Goal: Task Accomplishment & Management: Use online tool/utility

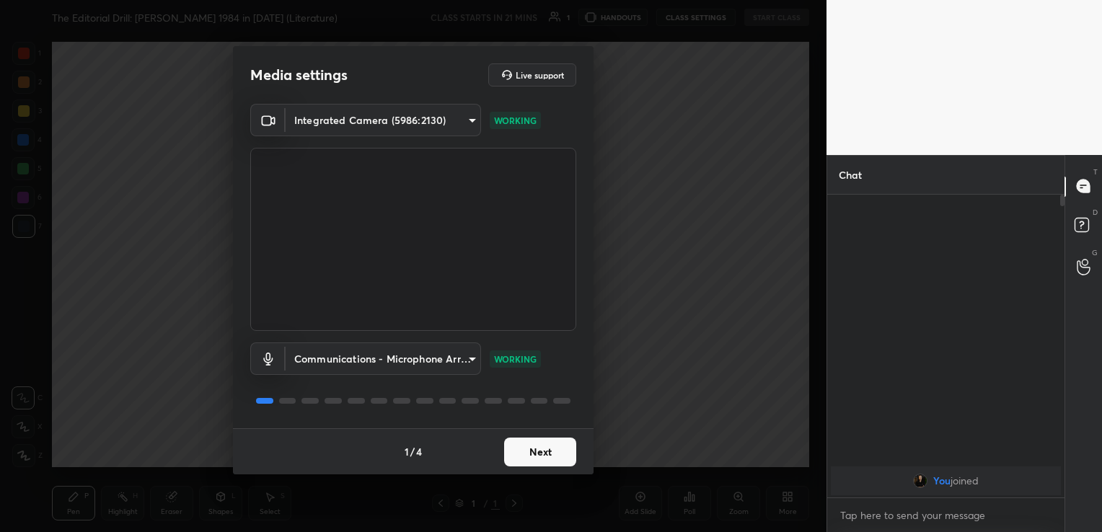
scroll to position [71674, 71346]
click at [531, 456] on button "Next" at bounding box center [540, 452] width 72 height 29
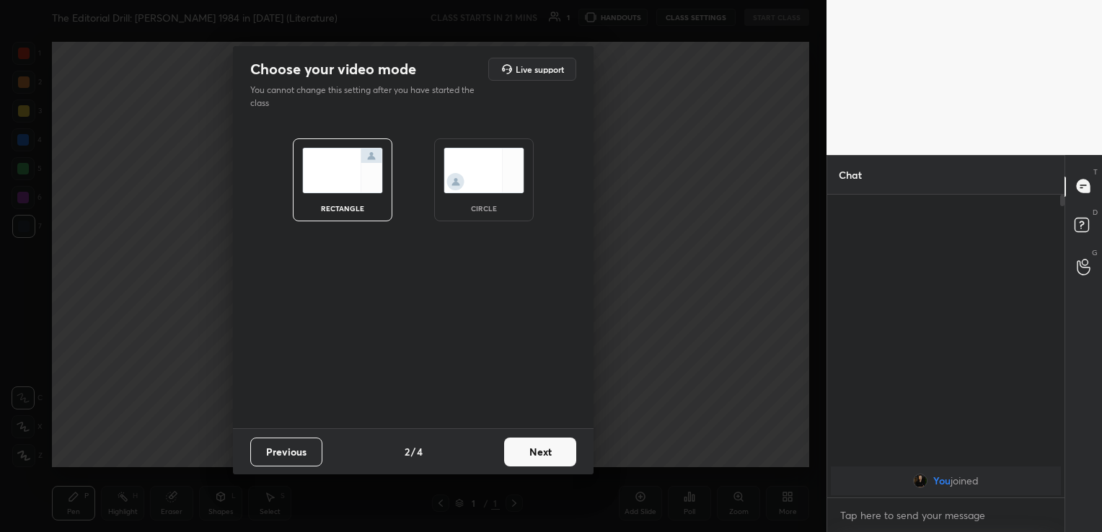
click at [531, 456] on button "Next" at bounding box center [540, 452] width 72 height 29
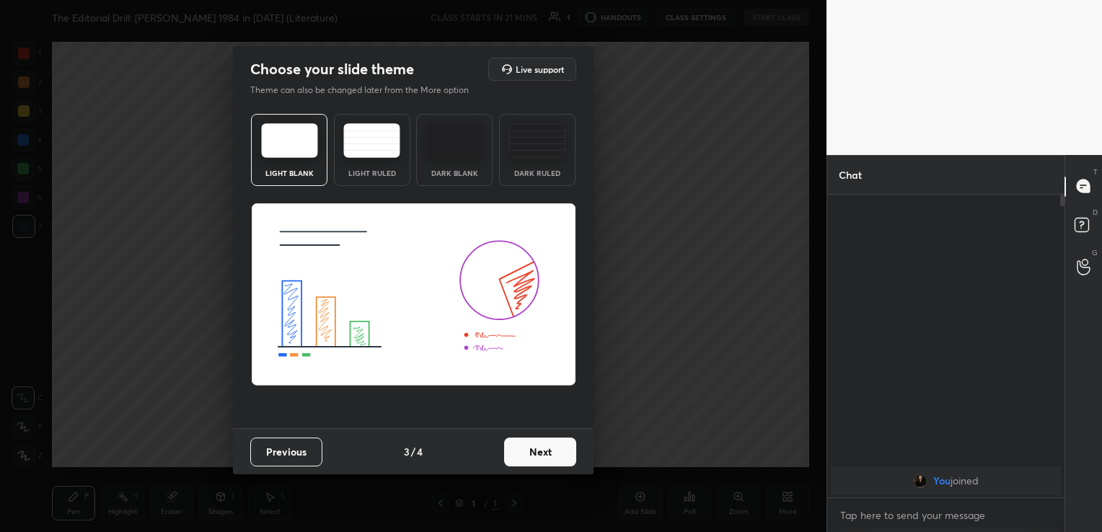
click at [531, 456] on button "Next" at bounding box center [540, 452] width 72 height 29
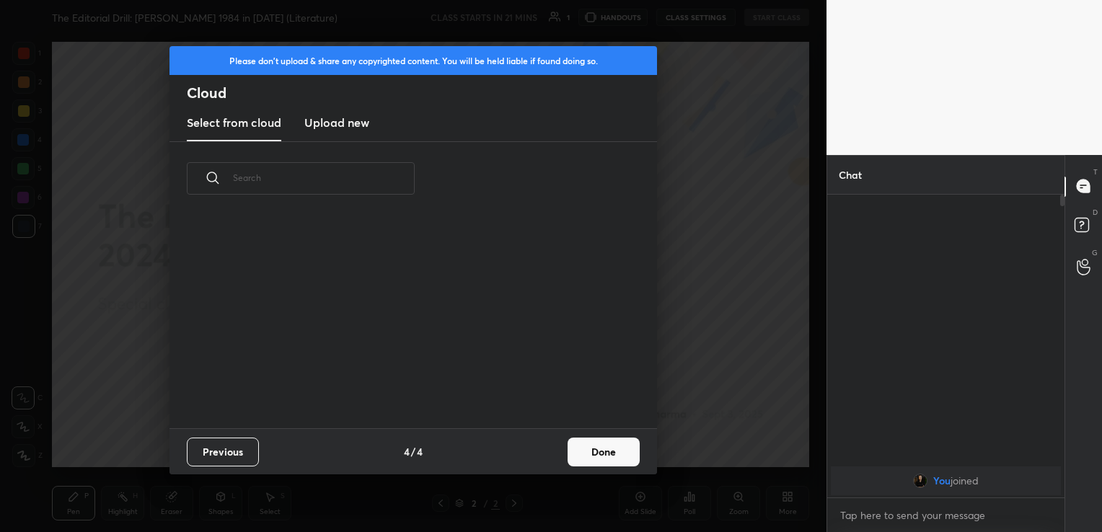
scroll to position [213, 463]
click at [351, 123] on h3 "Upload new" at bounding box center [336, 122] width 65 height 17
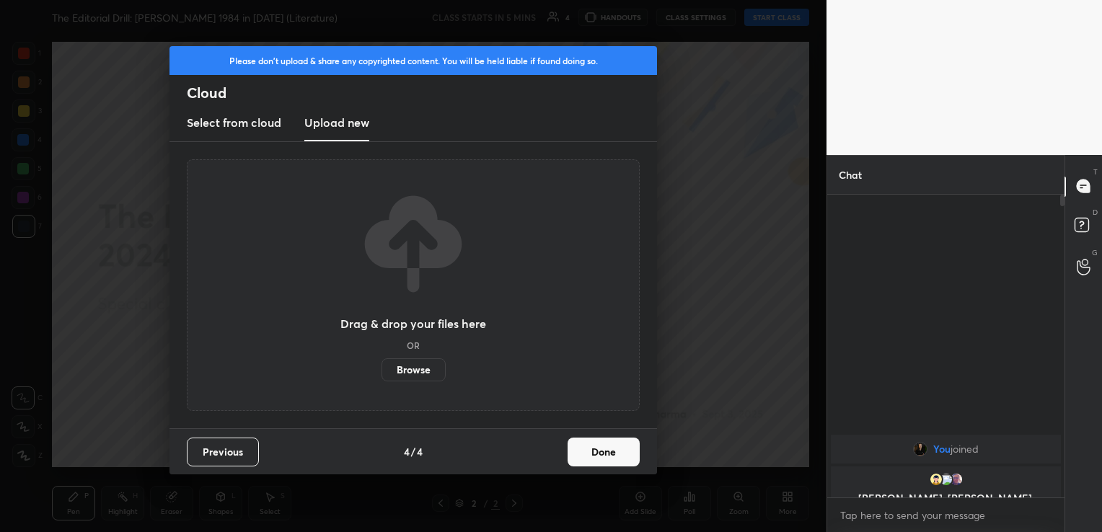
click at [428, 371] on label "Browse" at bounding box center [413, 369] width 64 height 23
click at [381, 371] on input "Browse" at bounding box center [381, 369] width 0 height 23
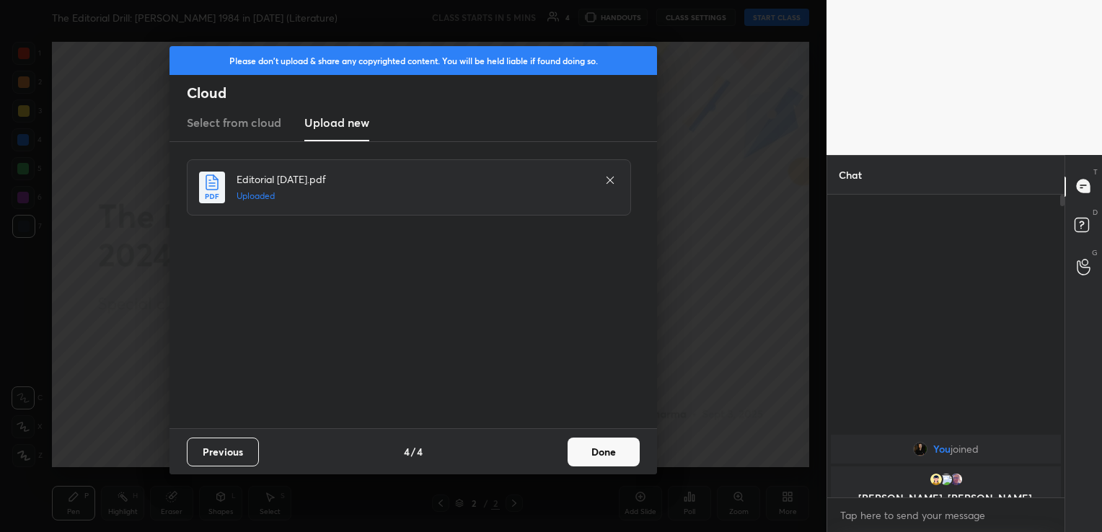
click at [597, 449] on button "Done" at bounding box center [604, 452] width 72 height 29
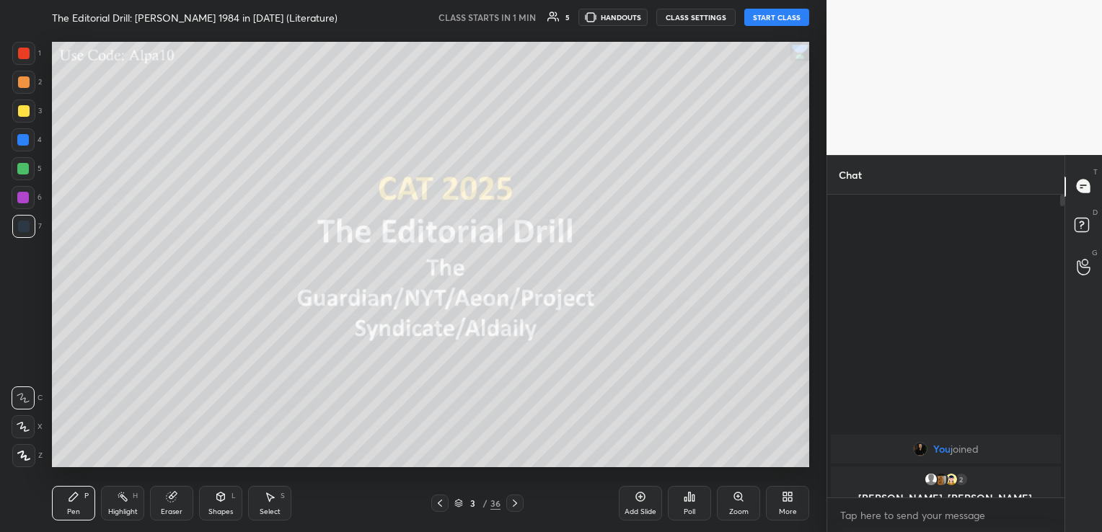
click at [803, 16] on button "START CLASS" at bounding box center [776, 17] width 65 height 17
click at [682, 14] on button "CLASS SETTINGS" at bounding box center [701, 17] width 79 height 17
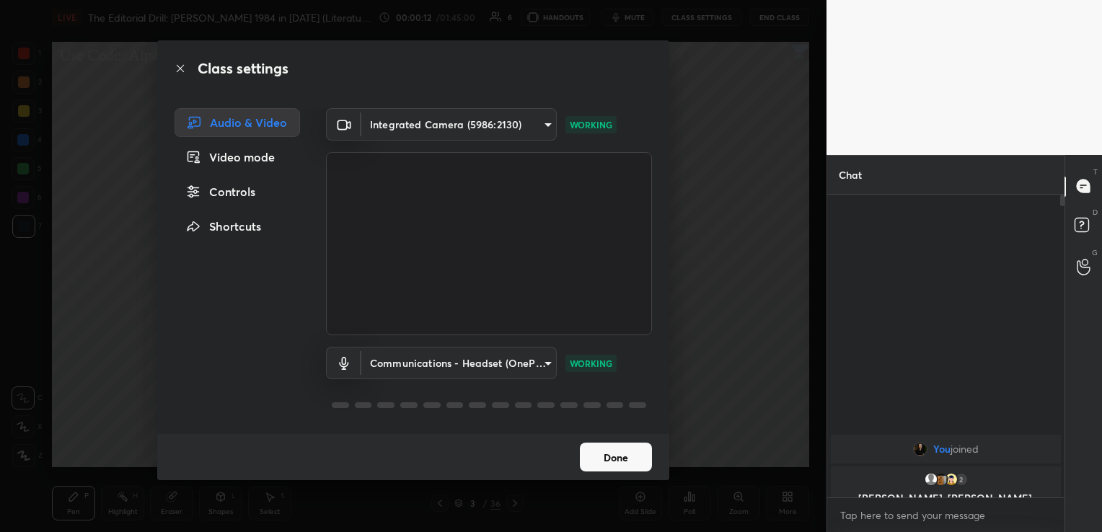
click at [588, 447] on button "Done" at bounding box center [616, 457] width 72 height 29
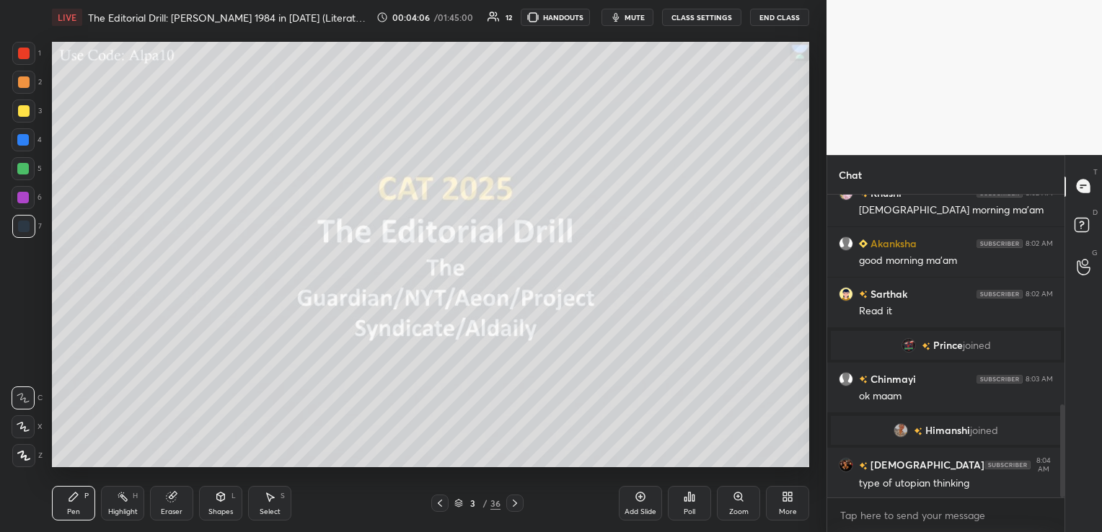
scroll to position [736, 0]
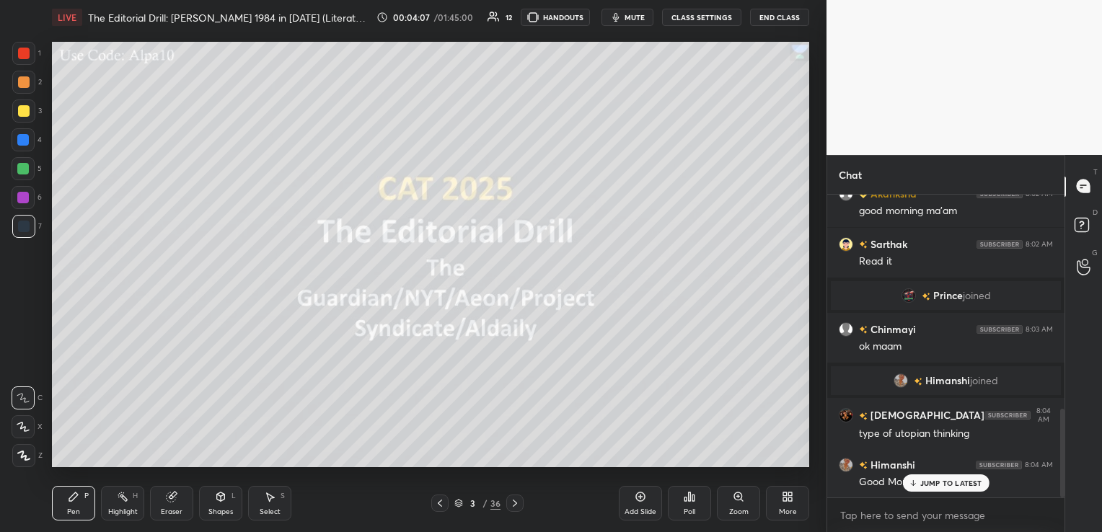
click at [519, 503] on icon at bounding box center [515, 504] width 12 height 12
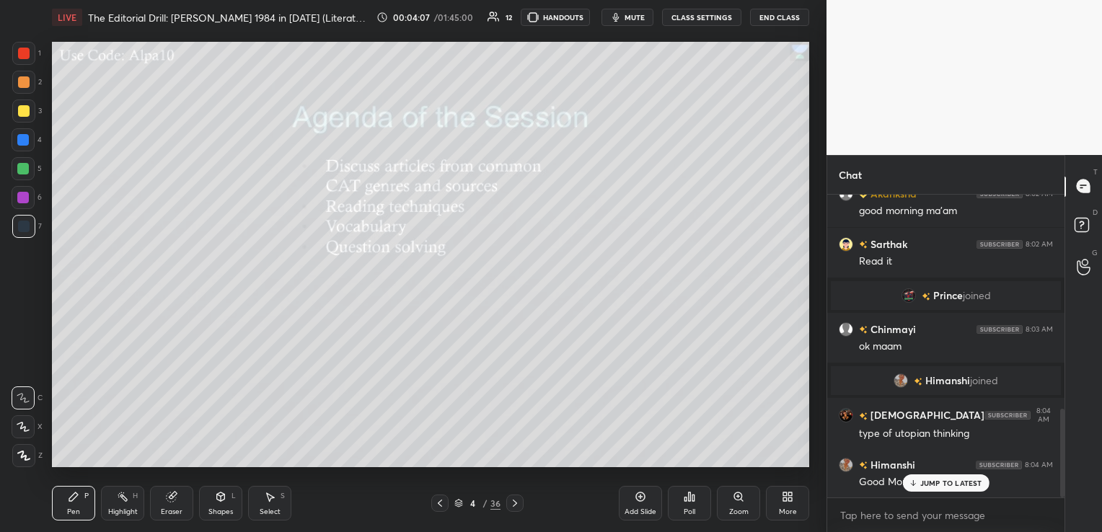
click at [519, 503] on icon at bounding box center [515, 504] width 12 height 12
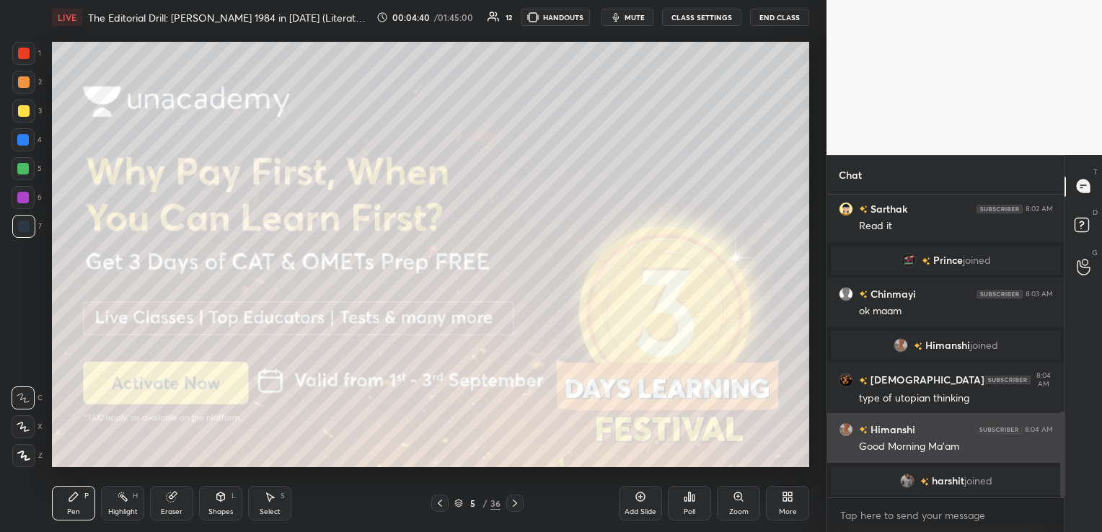
scroll to position [755, 0]
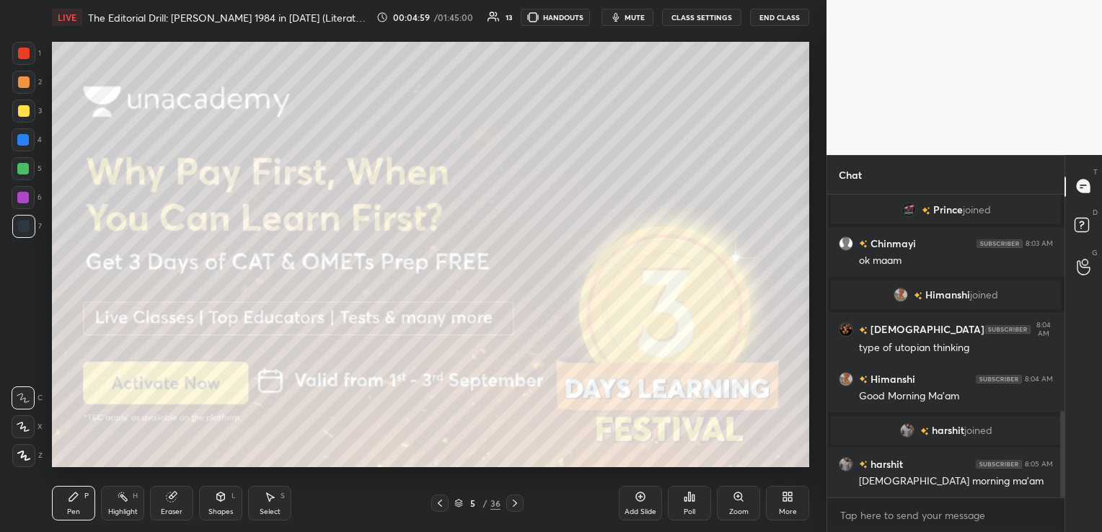
click at [514, 502] on icon at bounding box center [515, 503] width 4 height 7
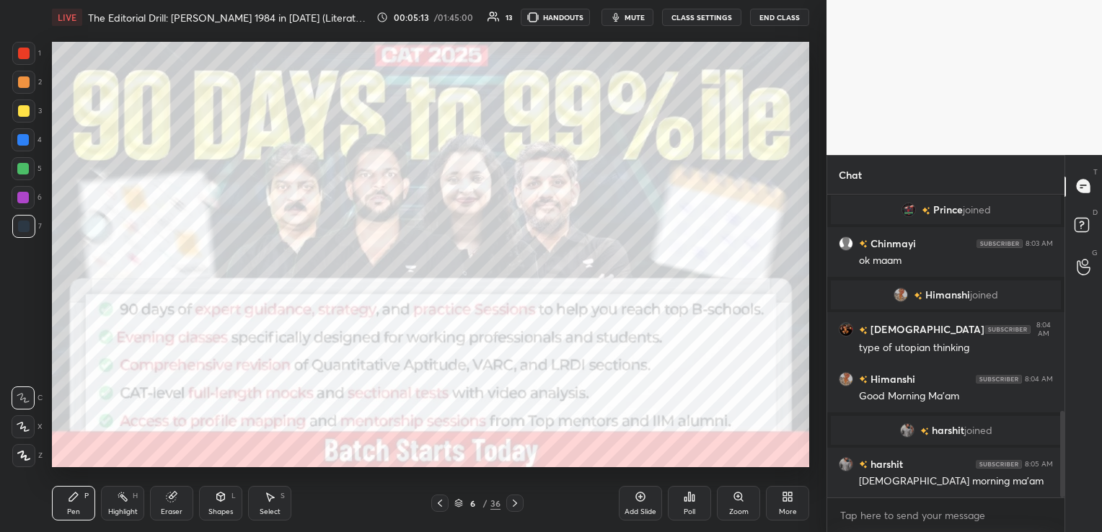
click at [516, 498] on icon at bounding box center [515, 504] width 12 height 12
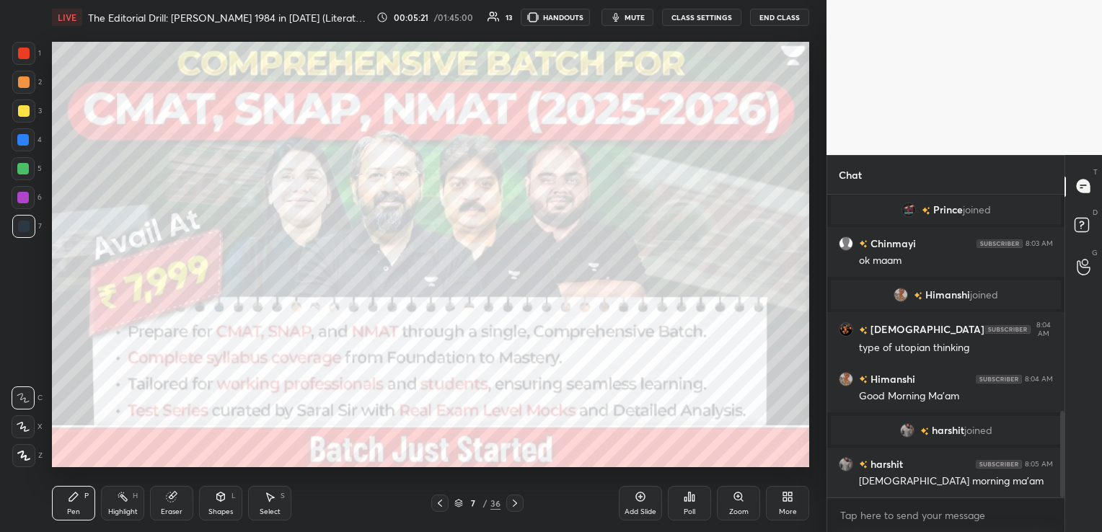
click at [516, 506] on icon at bounding box center [515, 504] width 12 height 12
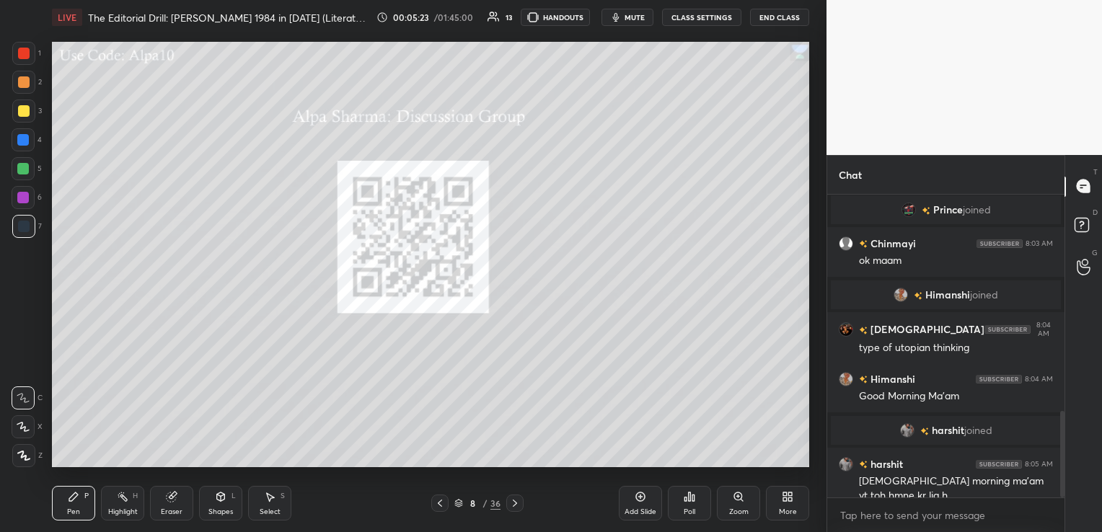
scroll to position [769, 0]
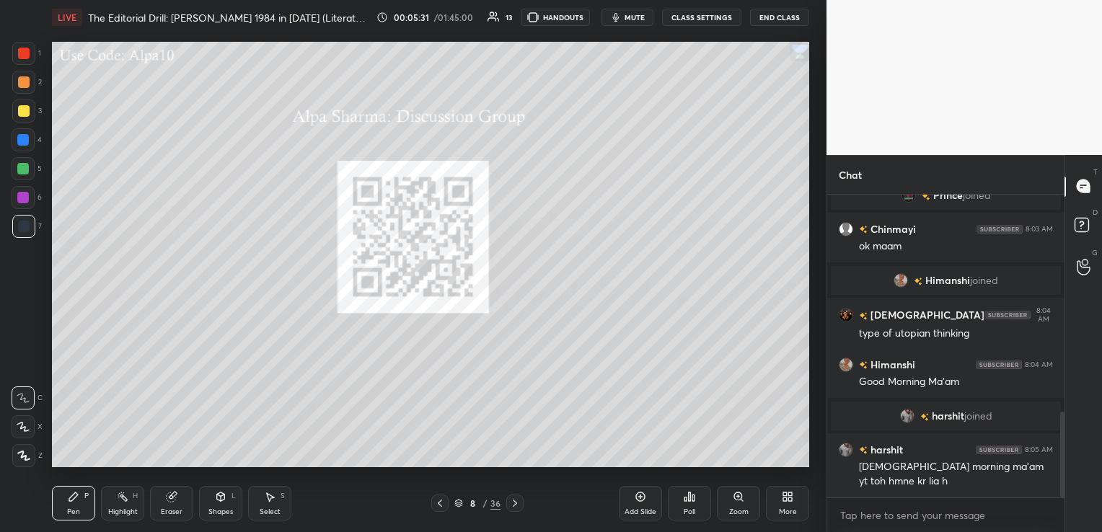
click at [445, 503] on div at bounding box center [439, 503] width 17 height 17
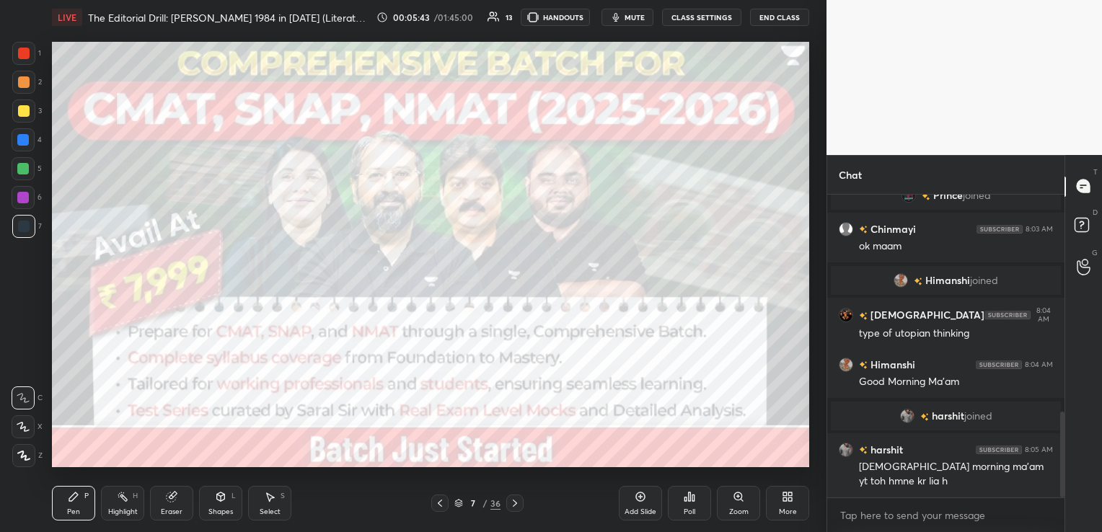
click at [513, 498] on icon at bounding box center [515, 504] width 12 height 12
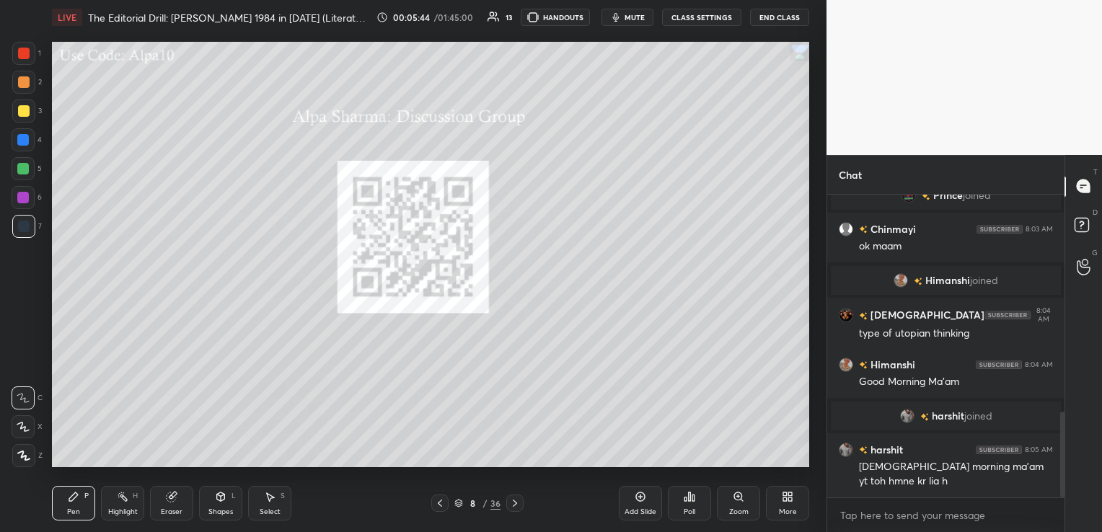
click at [513, 498] on icon at bounding box center [515, 504] width 12 height 12
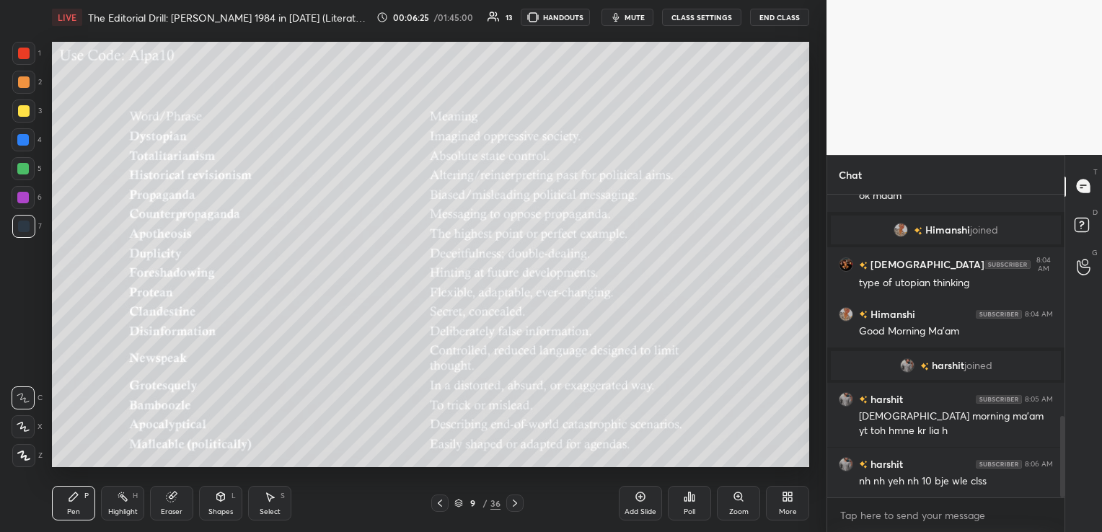
scroll to position [870, 0]
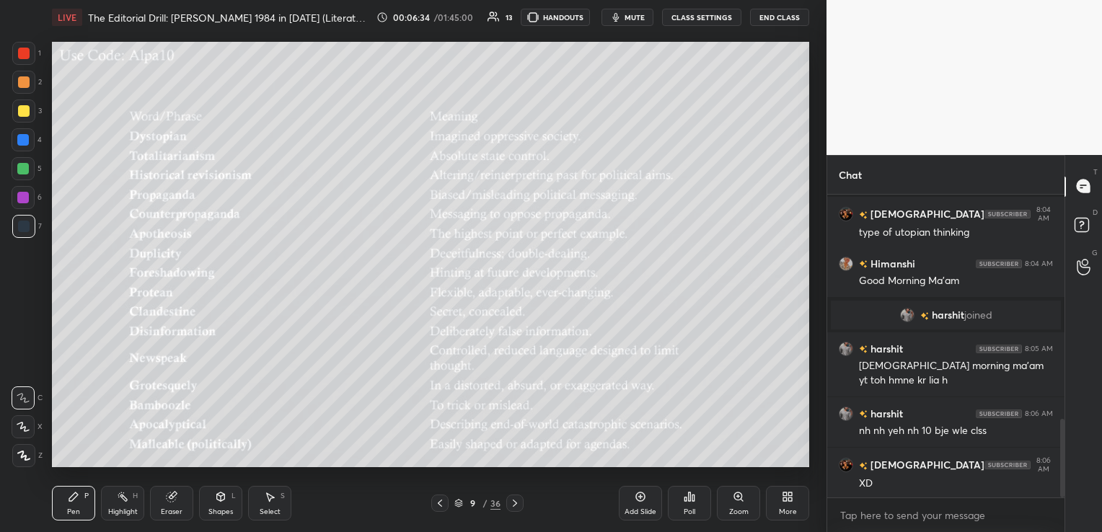
click at [21, 52] on div at bounding box center [24, 54] width 12 height 12
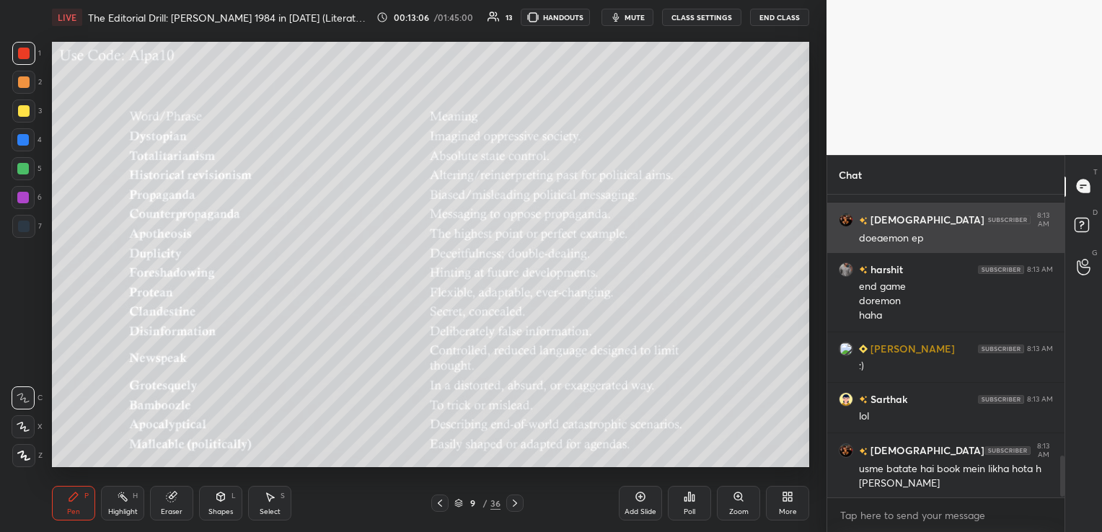
scroll to position [1950, 0]
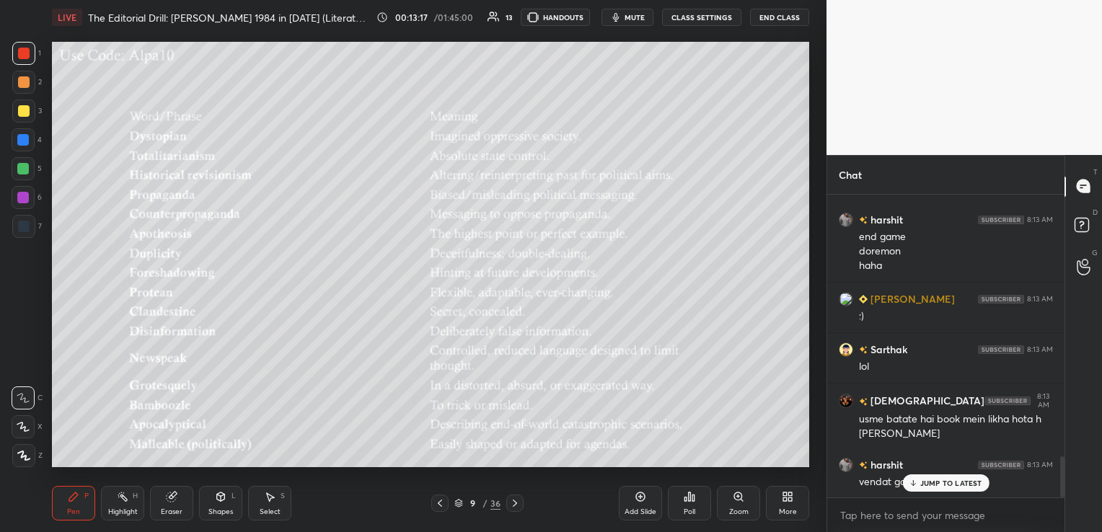
click at [174, 506] on div "Eraser" at bounding box center [171, 503] width 43 height 35
click at [20, 464] on div "Erase all" at bounding box center [23, 455] width 23 height 23
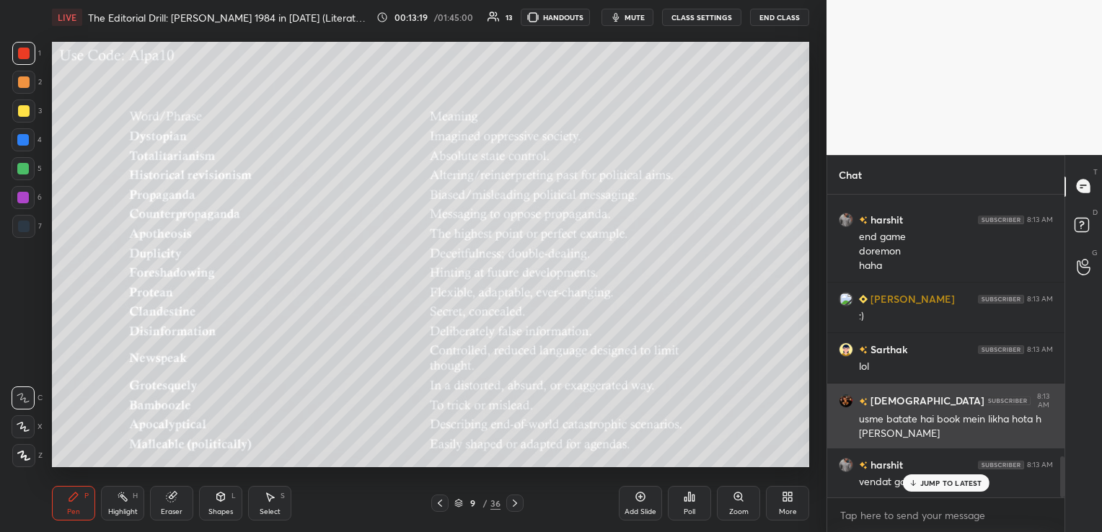
scroll to position [1951, 0]
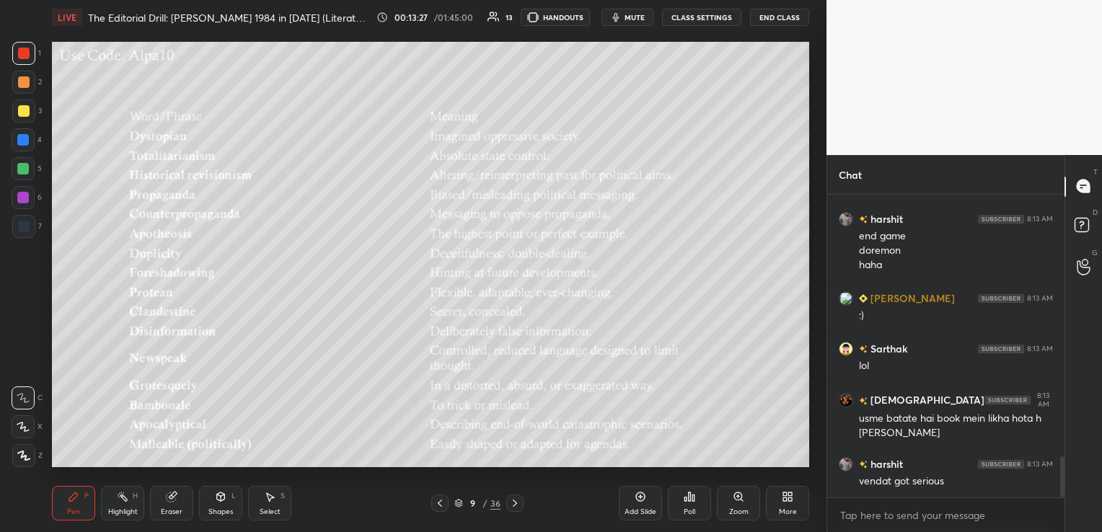
click at [516, 500] on icon at bounding box center [515, 504] width 12 height 12
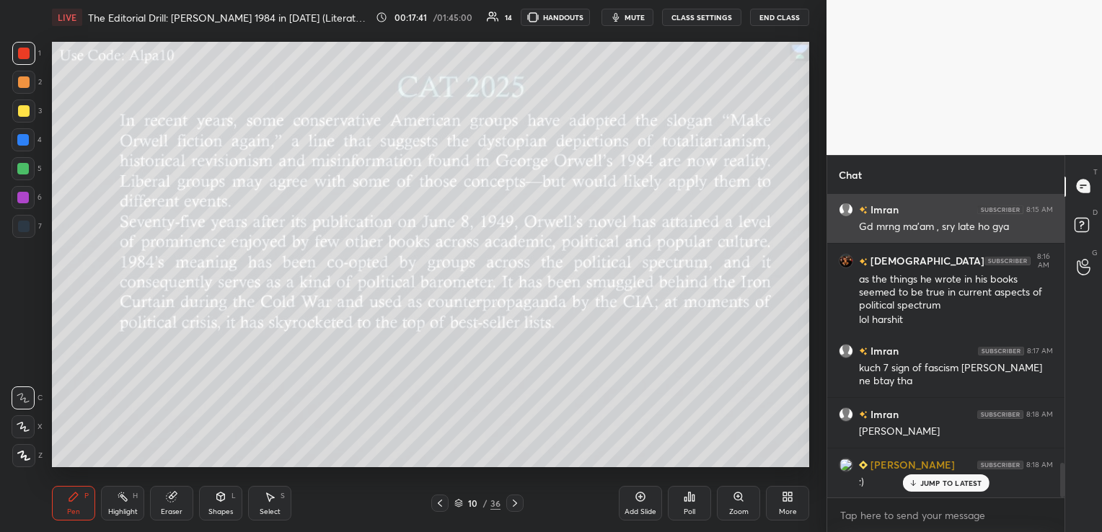
scroll to position [2355, 0]
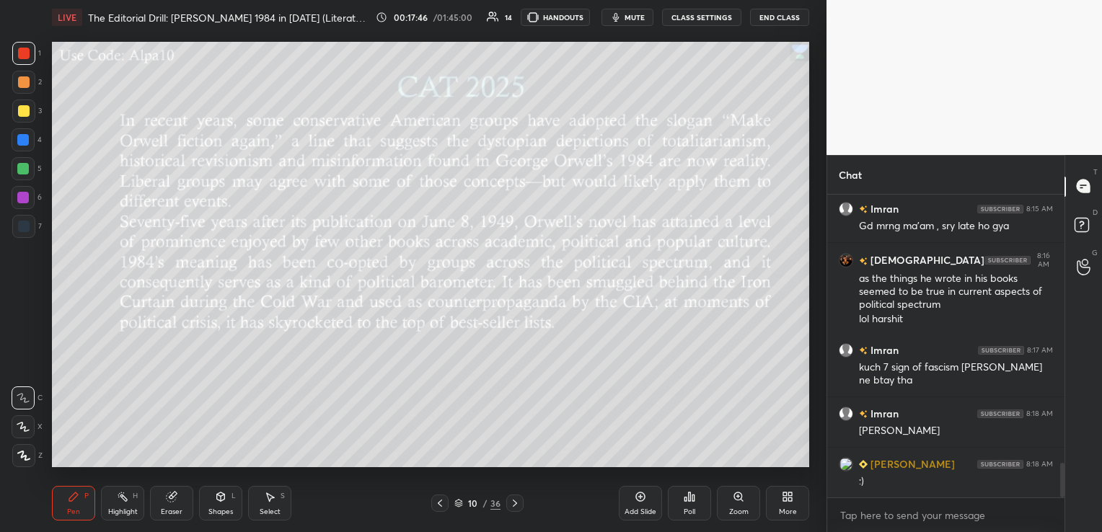
click at [167, 511] on div "Eraser" at bounding box center [172, 511] width 22 height 7
click at [27, 460] on span "Erase all" at bounding box center [23, 456] width 22 height 10
click at [438, 503] on icon at bounding box center [440, 503] width 4 height 7
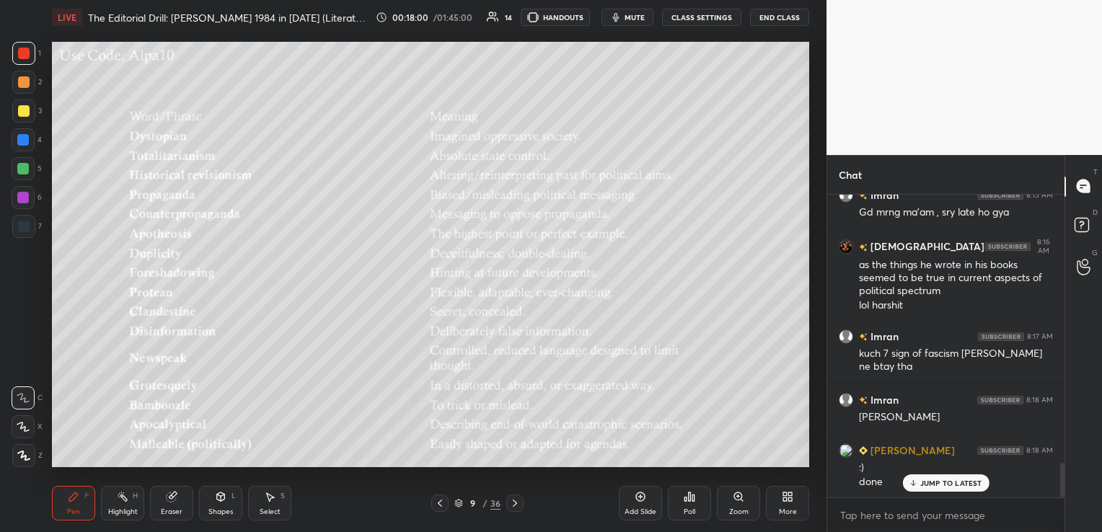
click at [513, 503] on icon at bounding box center [515, 504] width 12 height 12
click at [126, 504] on div "Highlight H" at bounding box center [122, 503] width 43 height 35
click at [617, 19] on icon "button" at bounding box center [616, 18] width 12 height 12
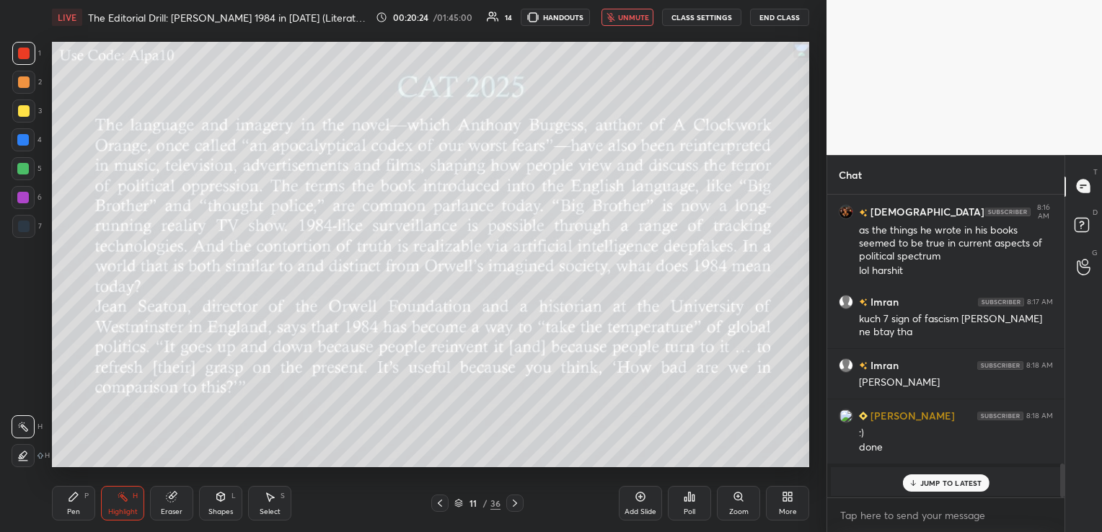
click at [632, 22] on button "unmute" at bounding box center [627, 17] width 52 height 17
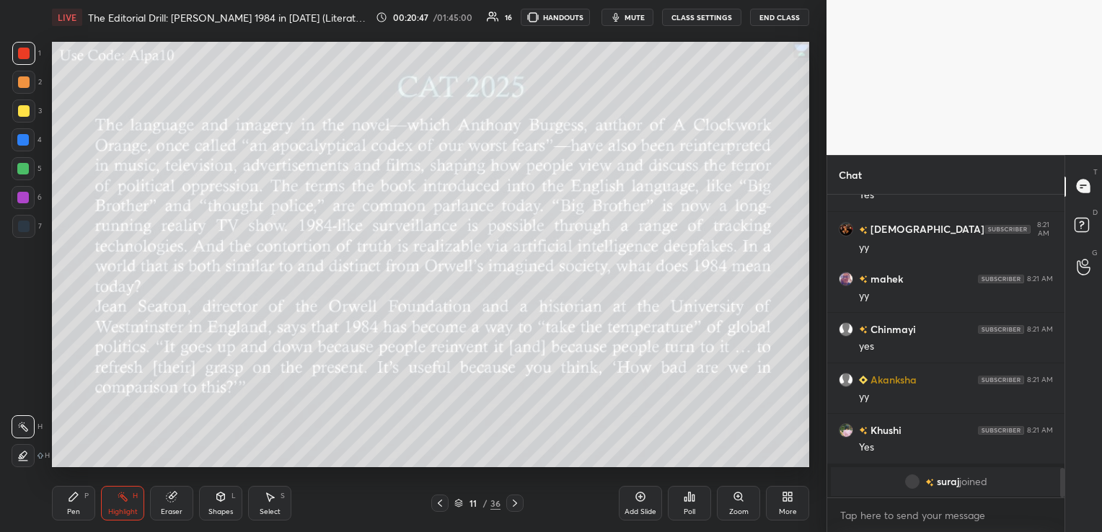
scroll to position [2792, 0]
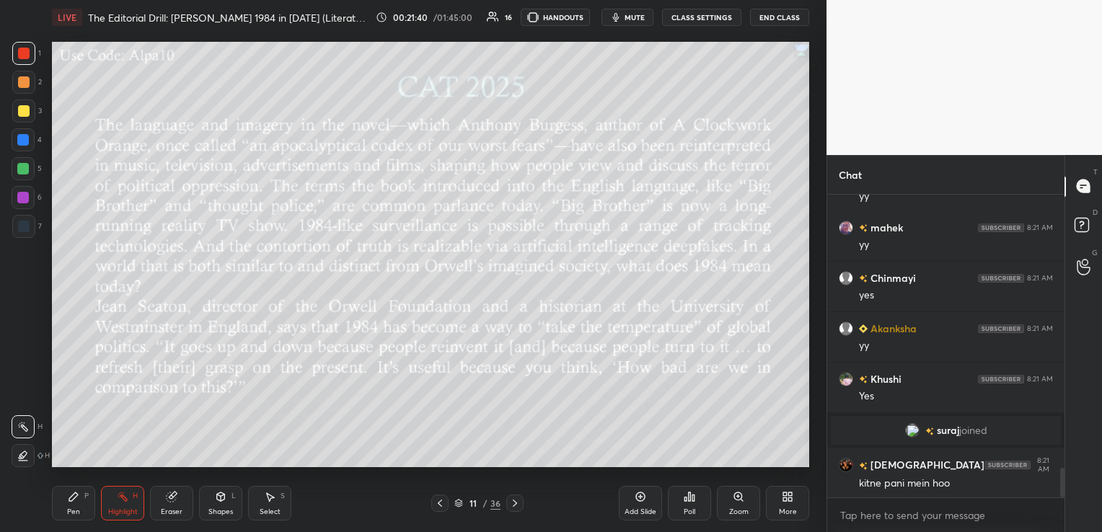
click at [515, 508] on icon at bounding box center [515, 504] width 12 height 12
click at [626, 14] on button "mute" at bounding box center [627, 17] width 52 height 17
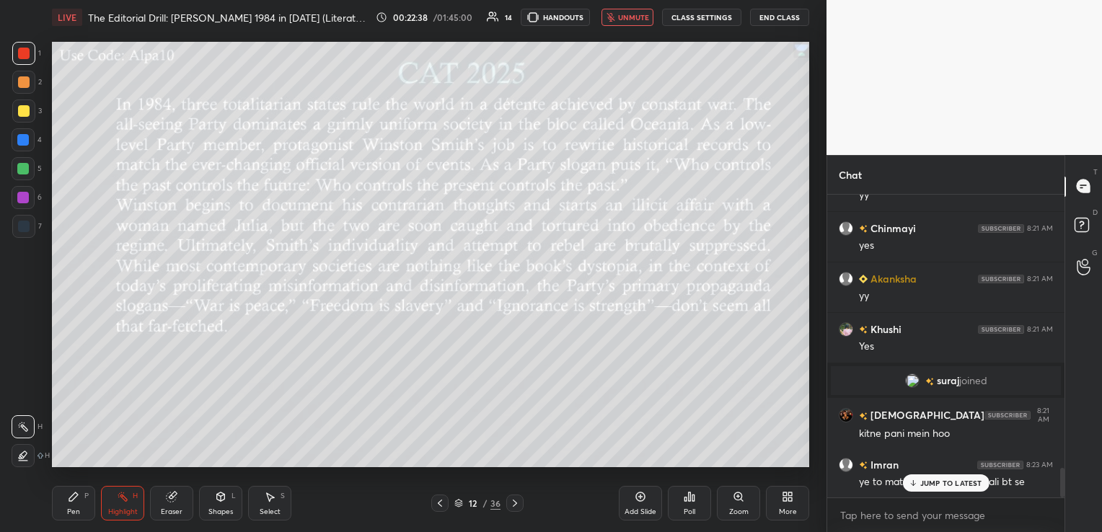
click at [625, 22] on button "unmute" at bounding box center [627, 17] width 52 height 17
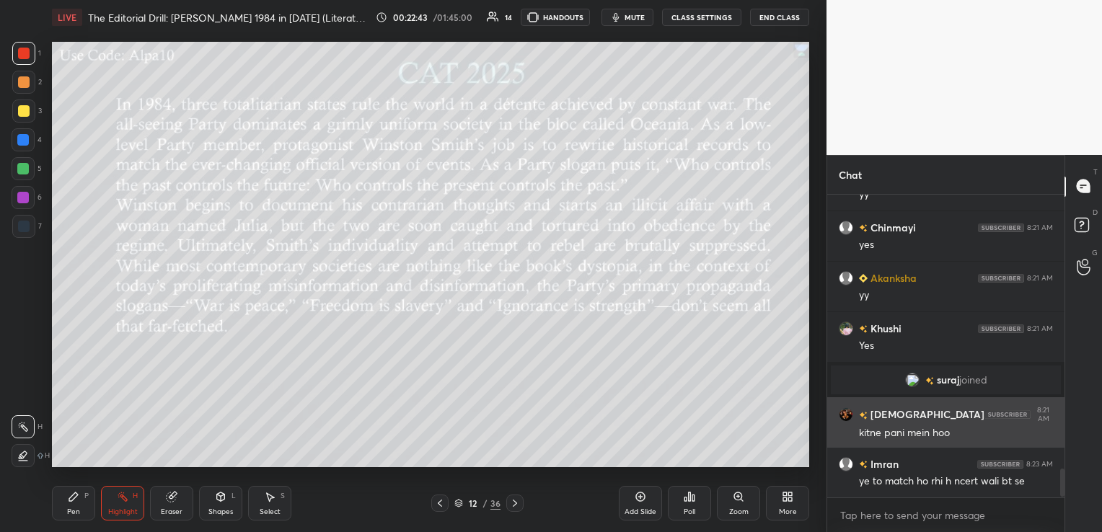
scroll to position [2893, 0]
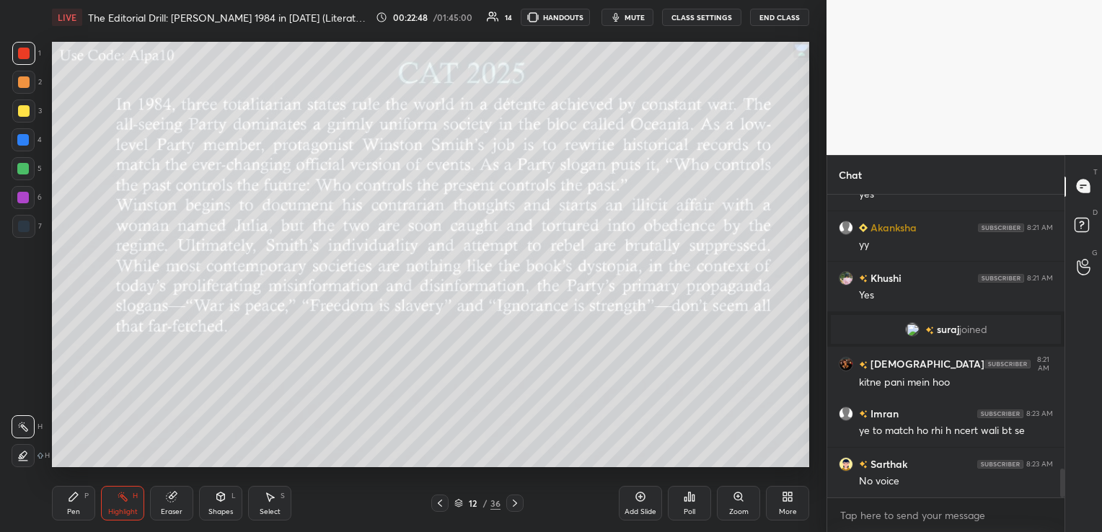
click at [620, 22] on icon "button" at bounding box center [616, 18] width 12 height 12
click at [620, 22] on button "unmute" at bounding box center [627, 17] width 52 height 17
click at [81, 508] on div "Pen P" at bounding box center [73, 503] width 43 height 35
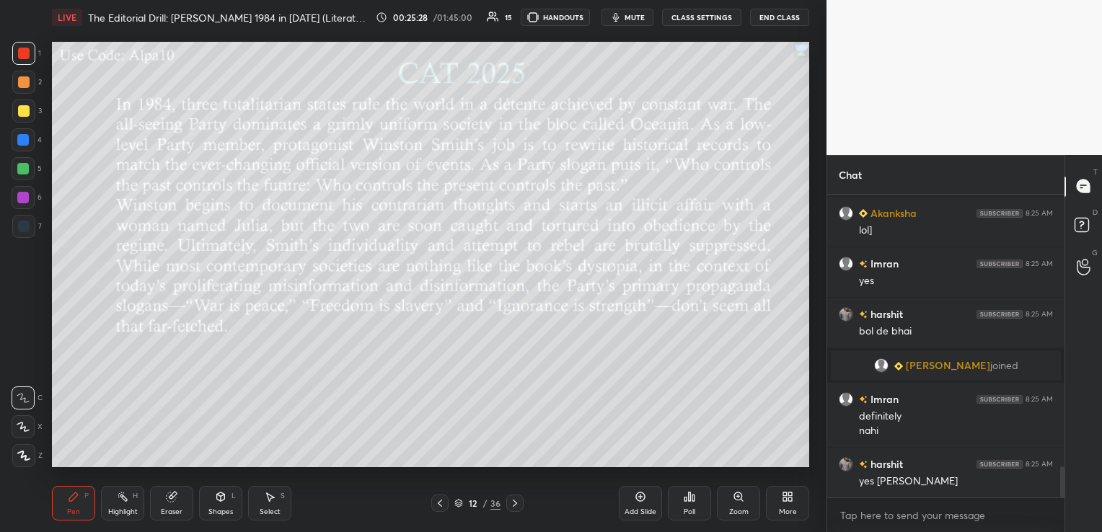
scroll to position [2686, 0]
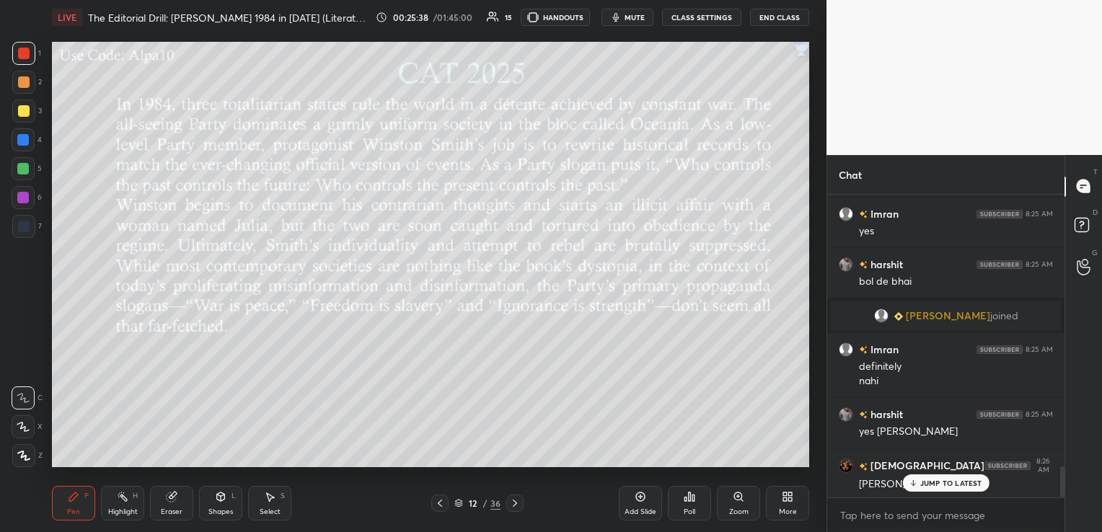
click at [173, 508] on div "Eraser" at bounding box center [172, 511] width 22 height 7
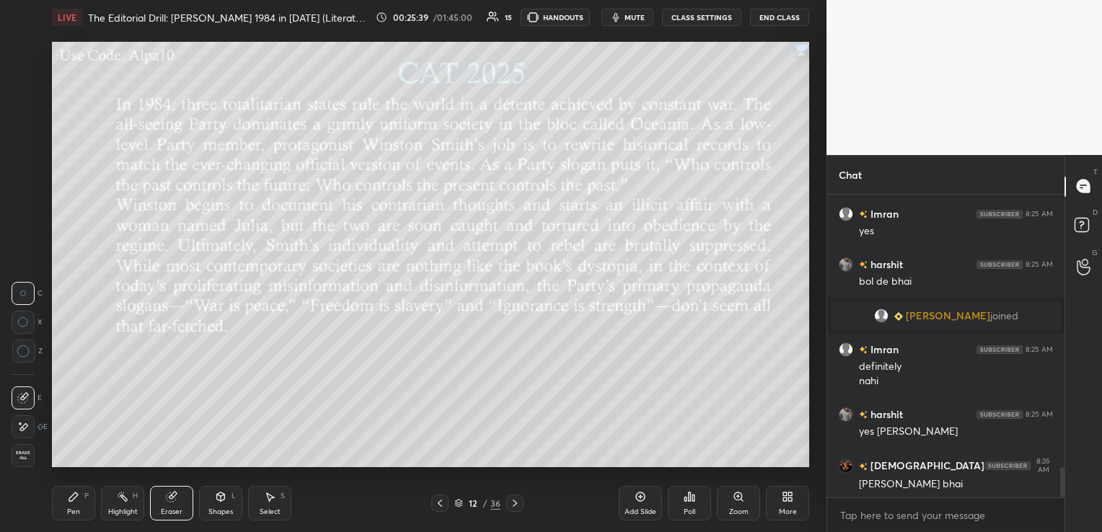
scroll to position [2737, 0]
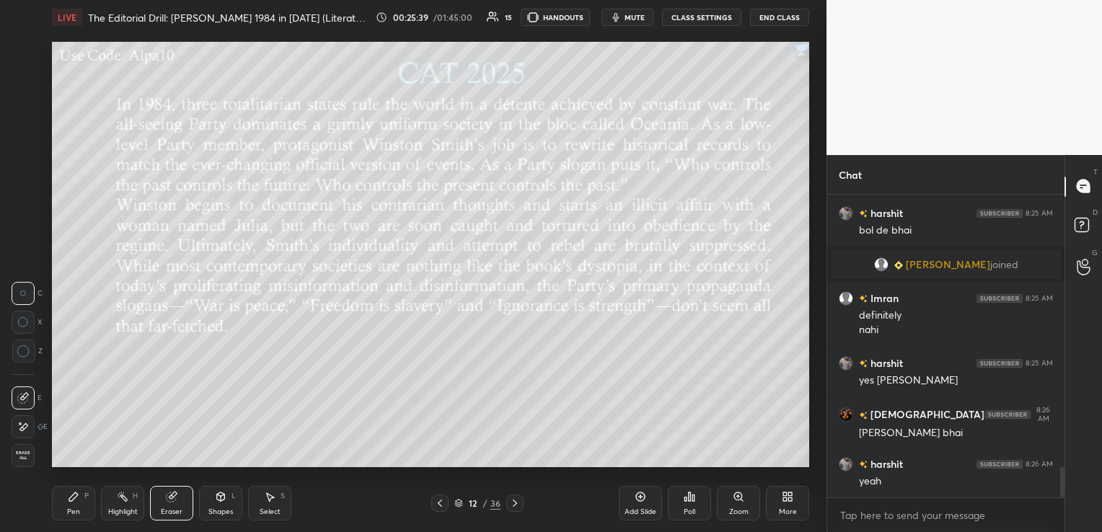
click at [23, 456] on span "Erase all" at bounding box center [23, 456] width 22 height 10
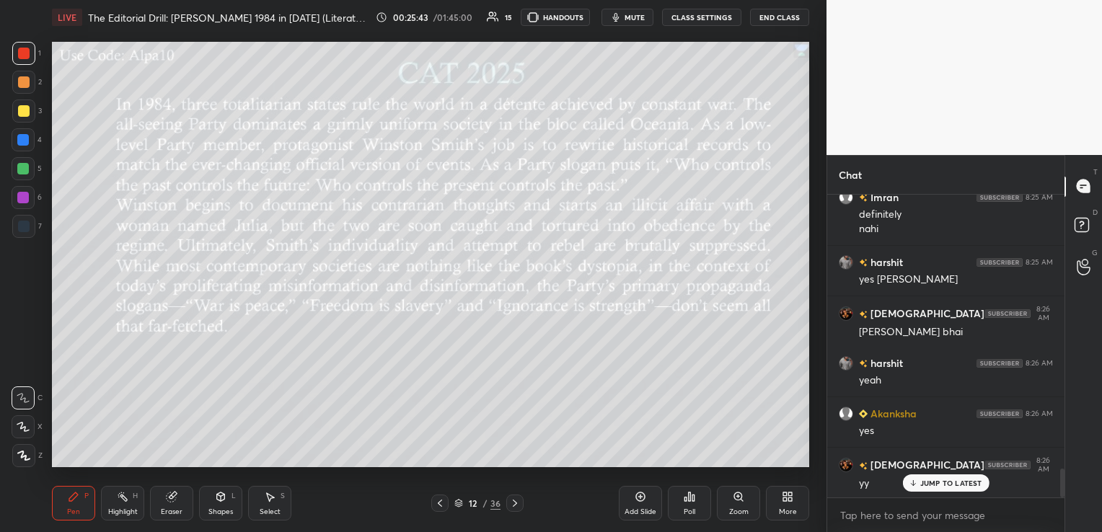
scroll to position [2887, 0]
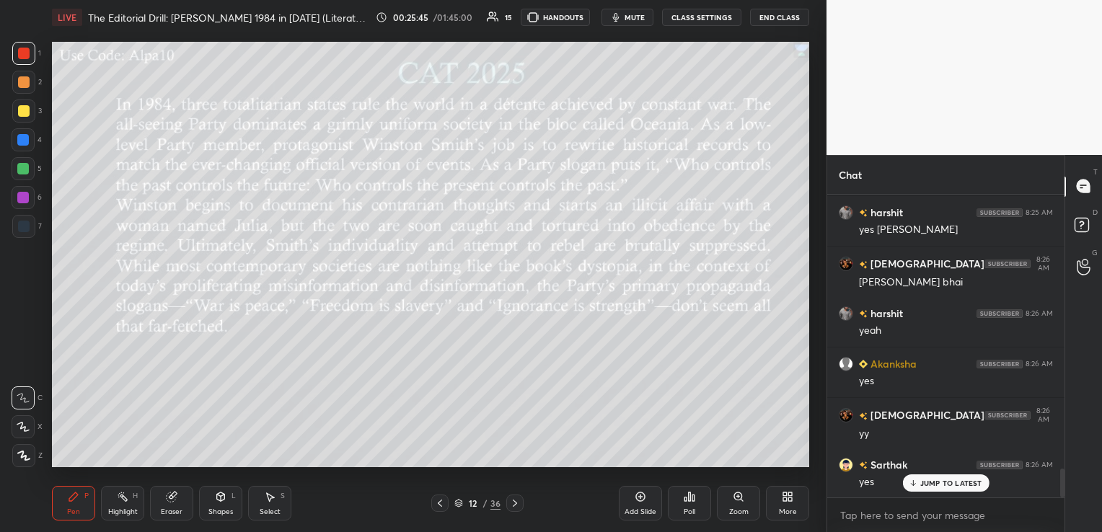
click at [513, 500] on icon at bounding box center [515, 504] width 12 height 12
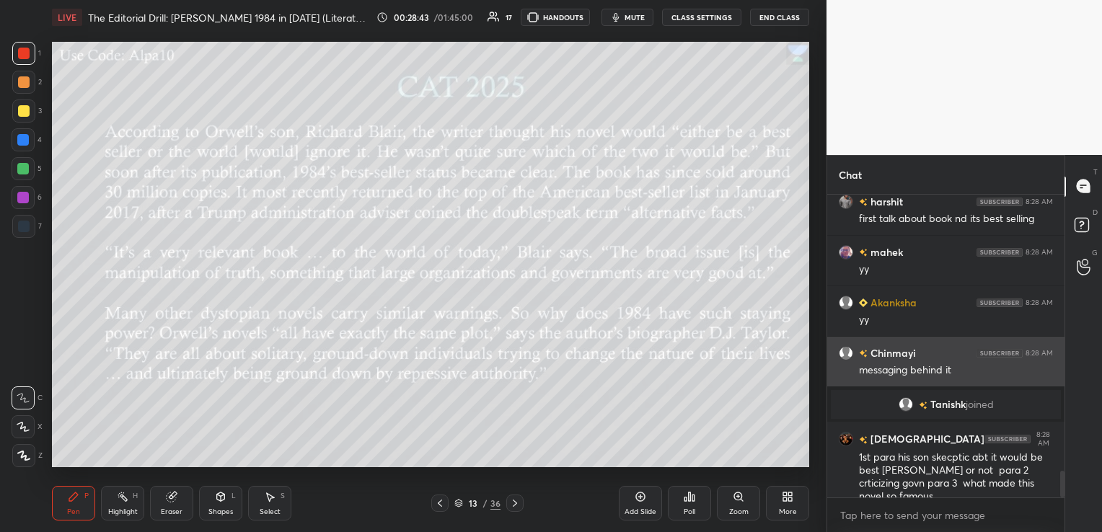
scroll to position [3178, 0]
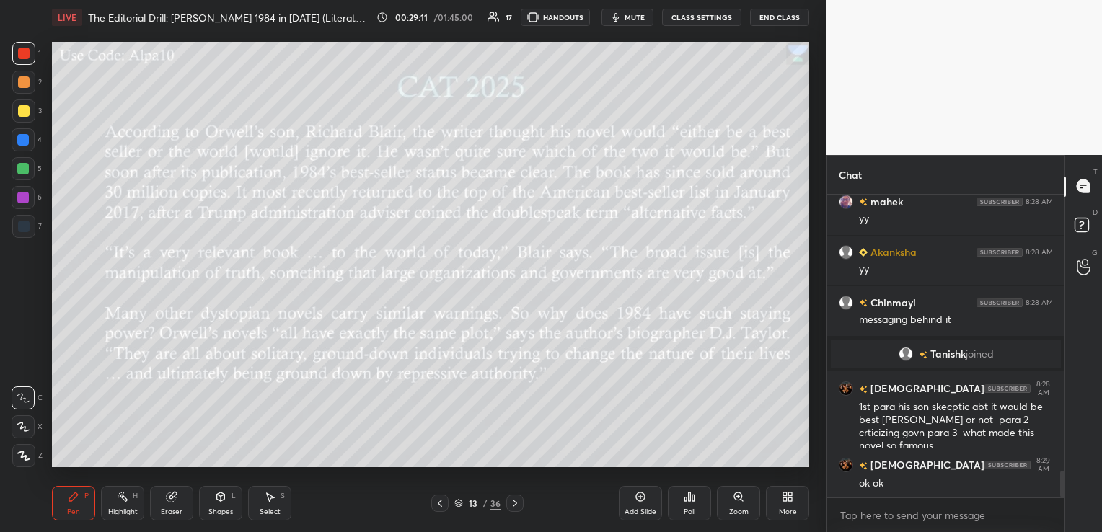
click at [172, 505] on div "Eraser" at bounding box center [171, 503] width 43 height 35
click at [29, 459] on span "Erase all" at bounding box center [23, 456] width 22 height 10
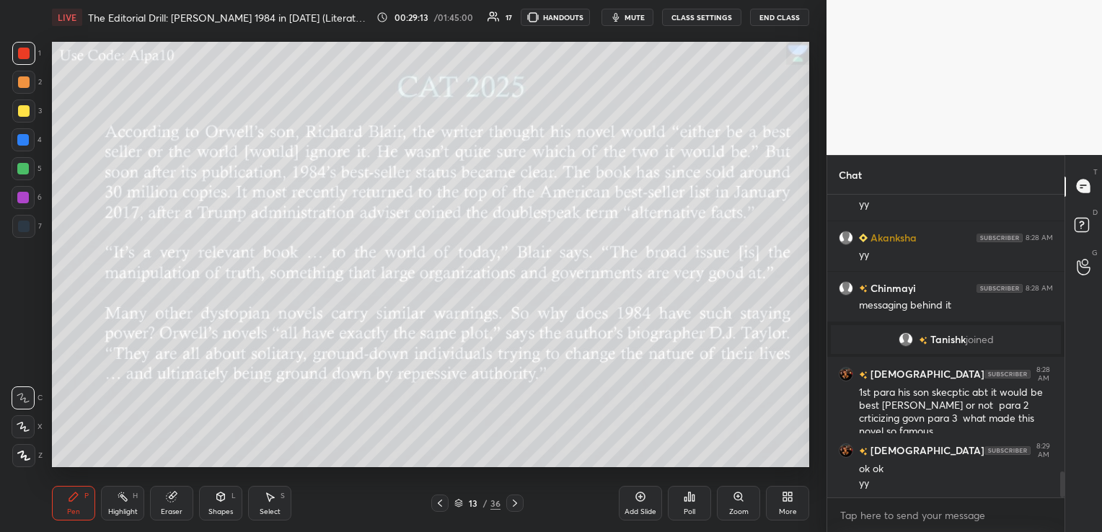
click at [517, 498] on icon at bounding box center [515, 504] width 12 height 12
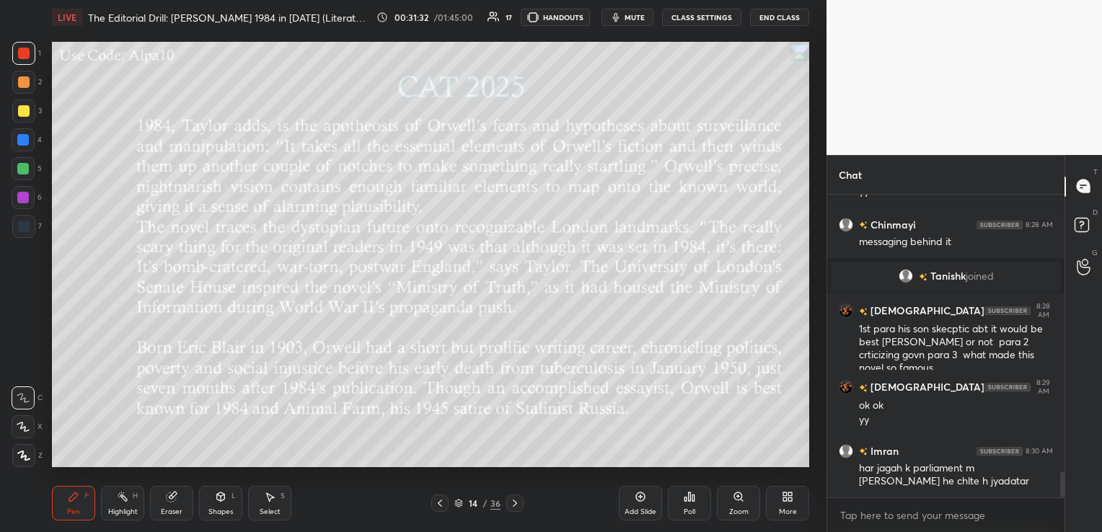
click at [440, 506] on icon at bounding box center [440, 503] width 4 height 7
click at [516, 502] on icon at bounding box center [515, 504] width 12 height 12
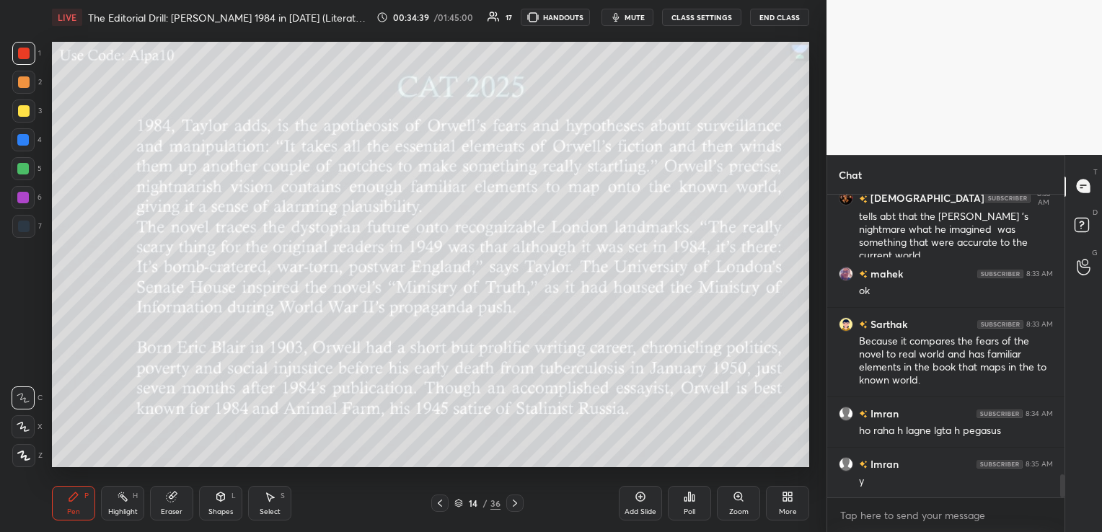
scroll to position [3787, 0]
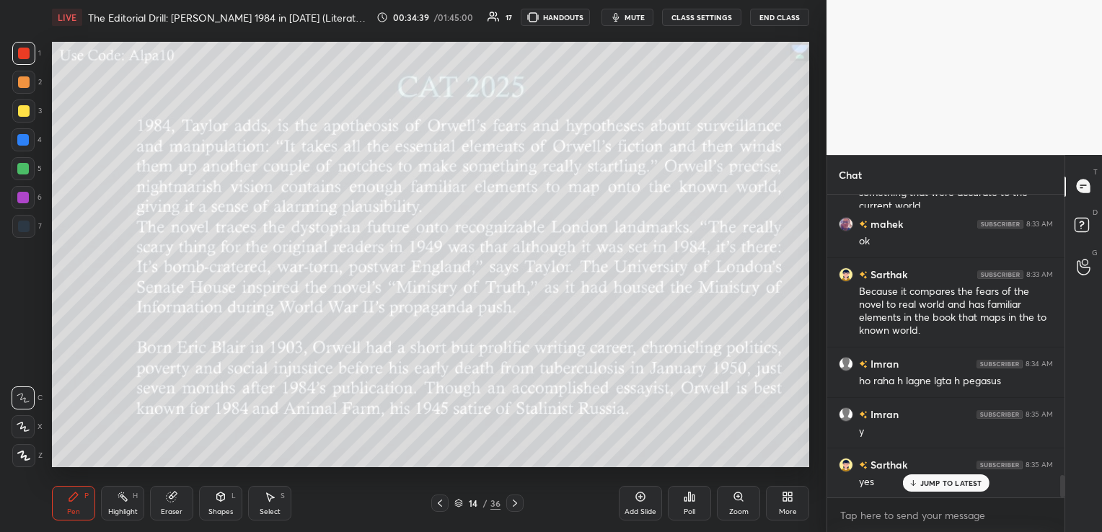
click at [172, 505] on div "Eraser" at bounding box center [171, 503] width 43 height 35
click at [29, 456] on span "Erase all" at bounding box center [23, 456] width 22 height 10
click at [516, 503] on icon at bounding box center [515, 504] width 12 height 12
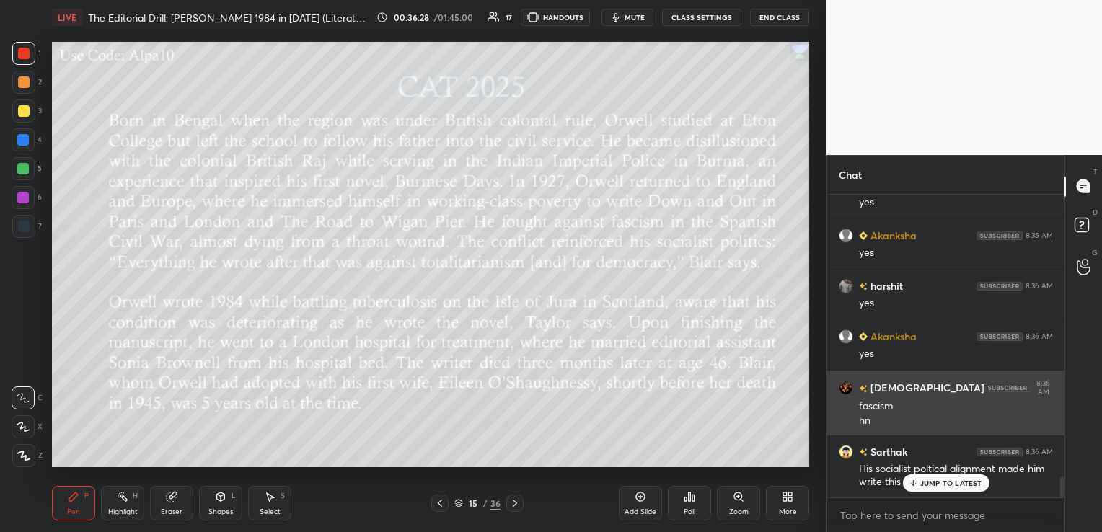
scroll to position [4068, 0]
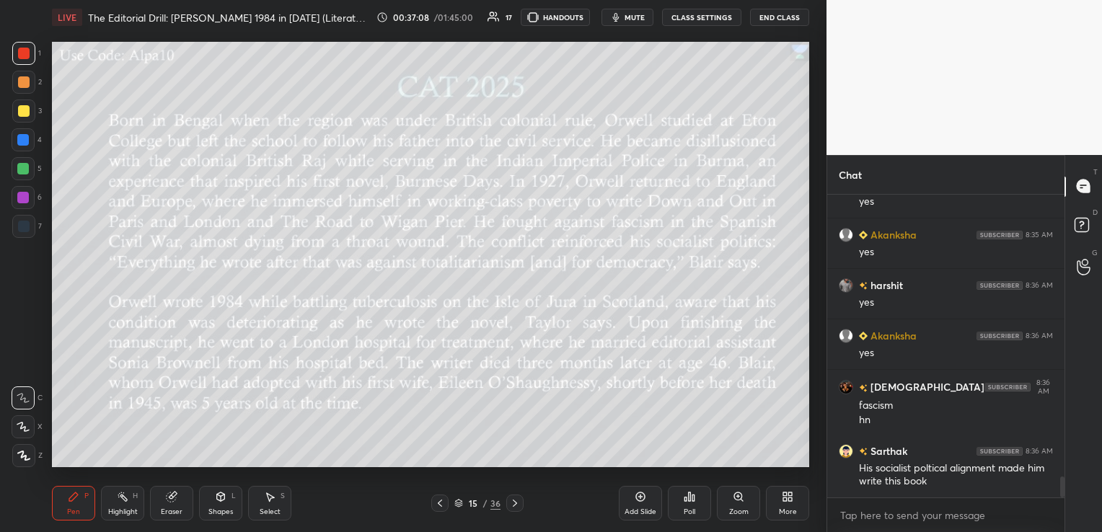
click at [173, 507] on div "Eraser" at bounding box center [171, 503] width 43 height 35
click at [32, 462] on div "Erase all" at bounding box center [23, 455] width 23 height 23
click at [513, 501] on icon at bounding box center [515, 503] width 4 height 7
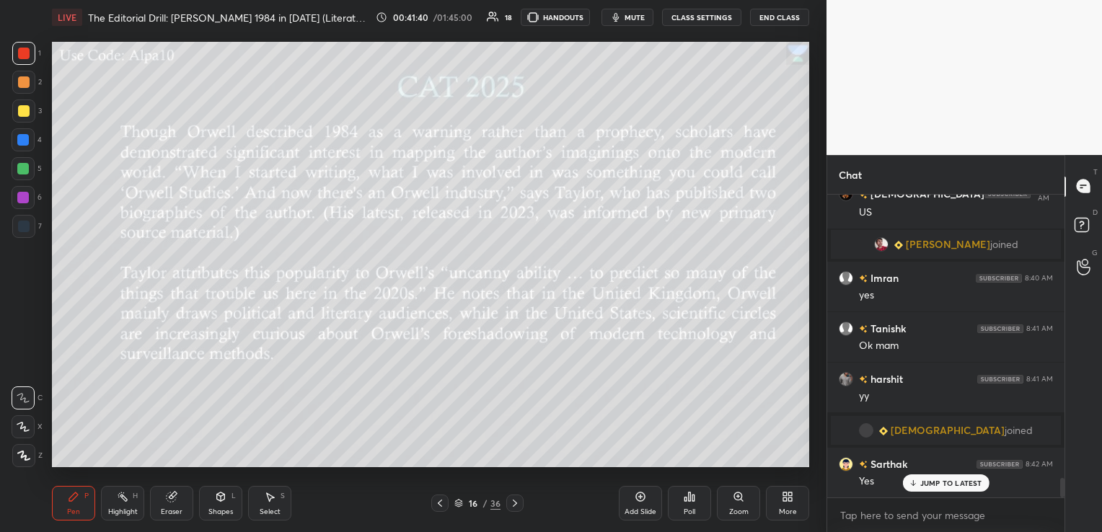
scroll to position [4419, 0]
click at [173, 500] on icon at bounding box center [171, 497] width 9 height 9
click at [19, 460] on span "Erase all" at bounding box center [23, 456] width 22 height 10
click at [517, 498] on icon at bounding box center [515, 504] width 12 height 12
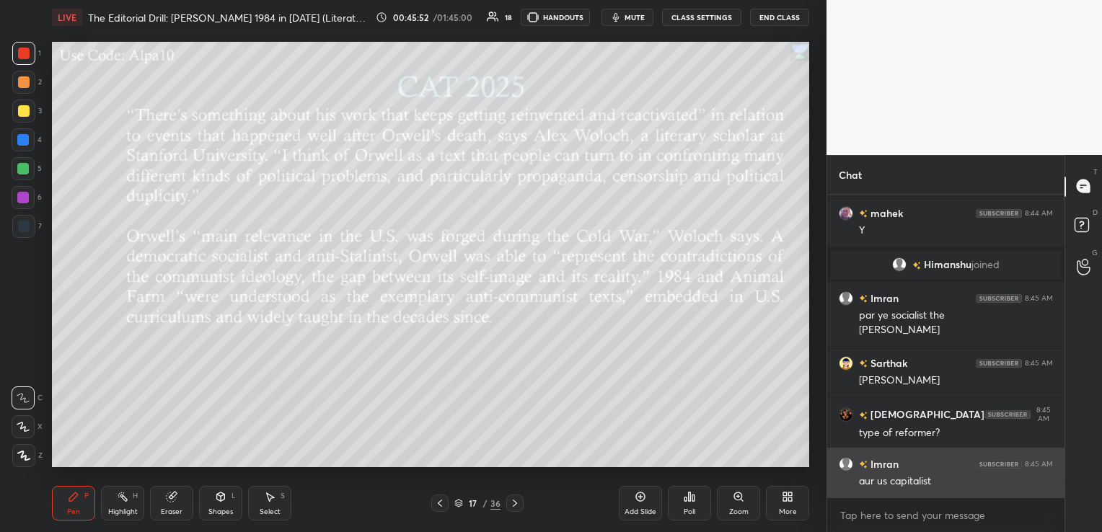
scroll to position [5168, 0]
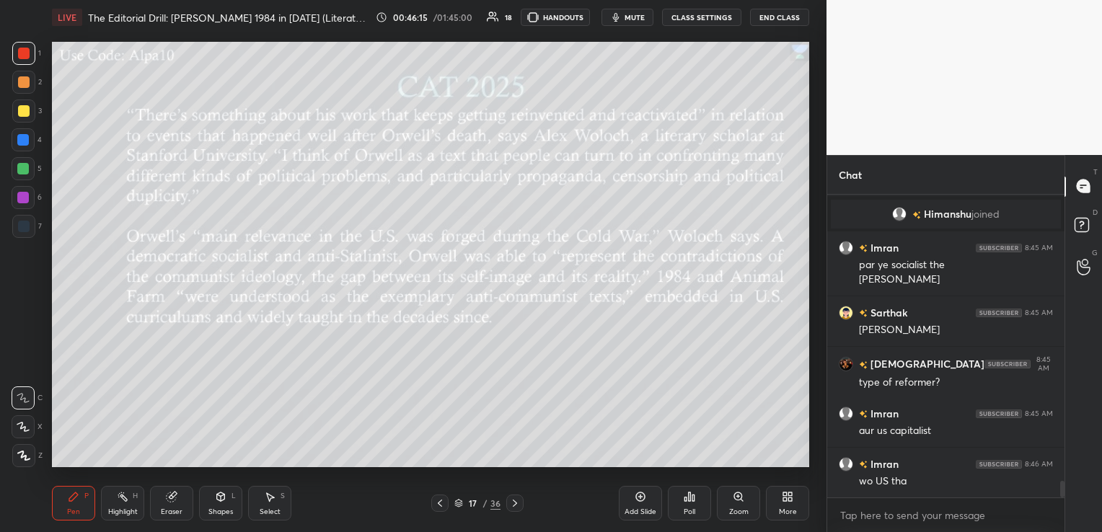
click at [176, 503] on icon at bounding box center [172, 497] width 12 height 12
click at [27, 454] on span "Erase all" at bounding box center [23, 456] width 22 height 10
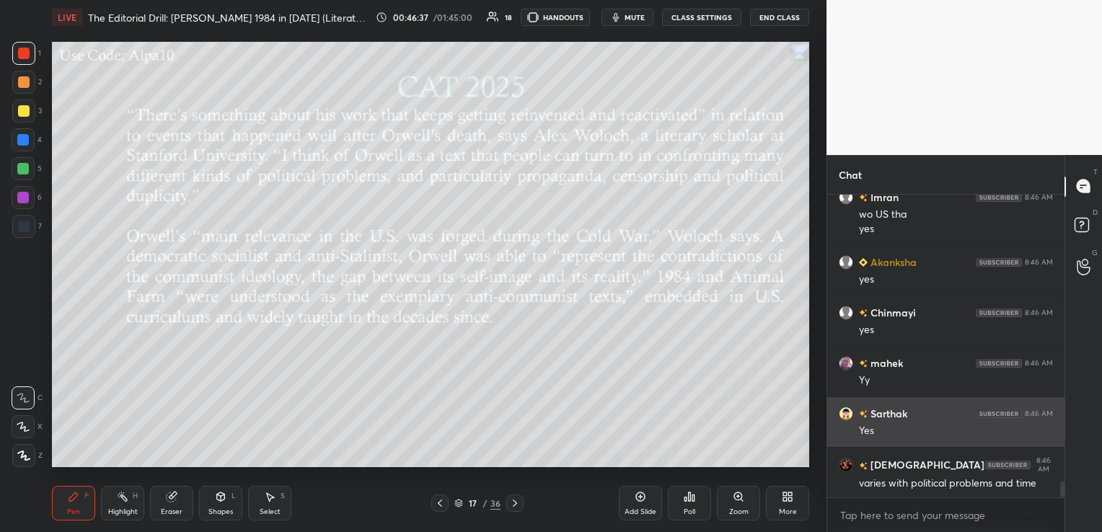
scroll to position [5486, 0]
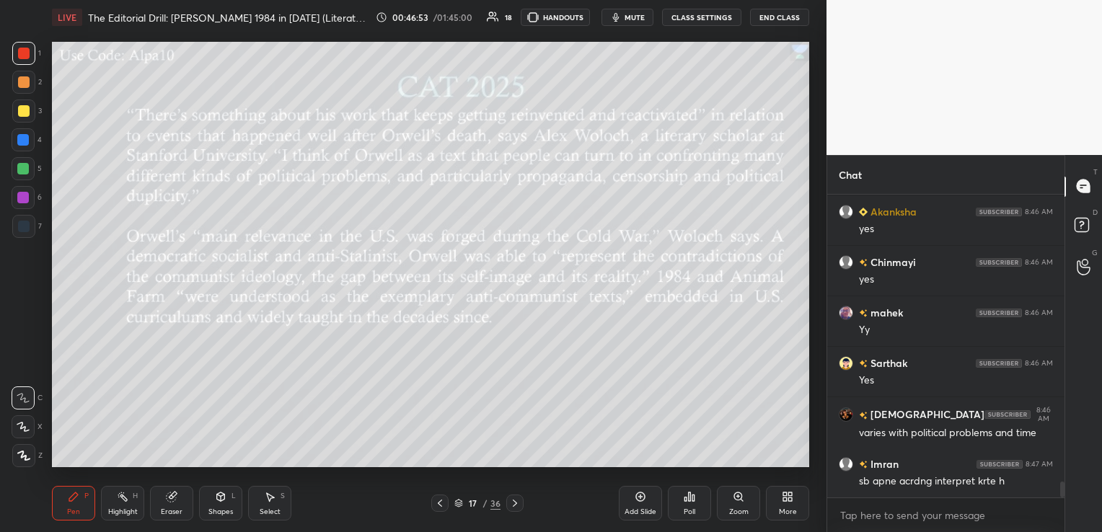
click at [516, 503] on icon at bounding box center [515, 503] width 4 height 7
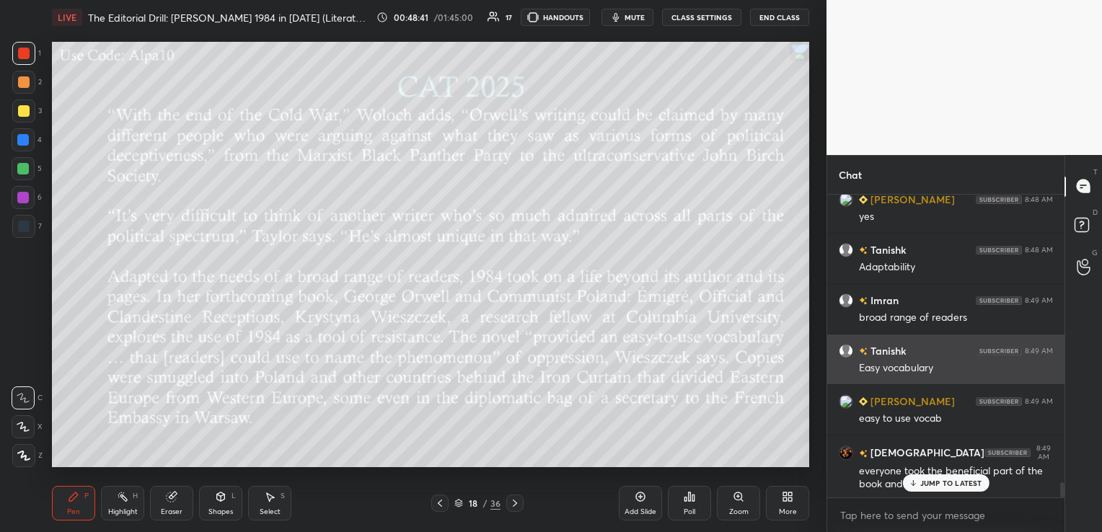
scroll to position [5802, 0]
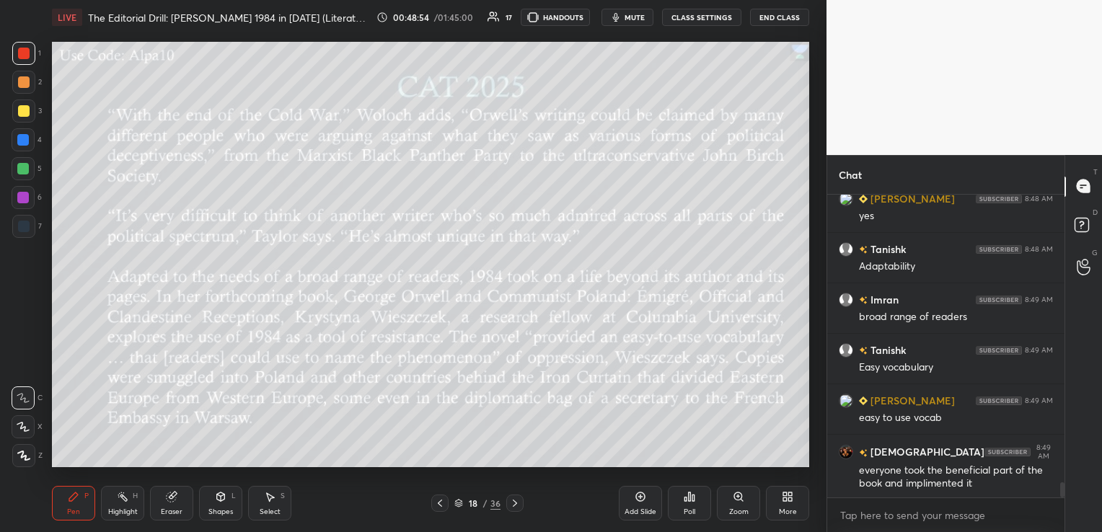
click at [167, 498] on icon at bounding box center [171, 497] width 9 height 9
click at [19, 453] on span "Erase all" at bounding box center [23, 456] width 22 height 10
click at [516, 507] on icon at bounding box center [515, 504] width 12 height 12
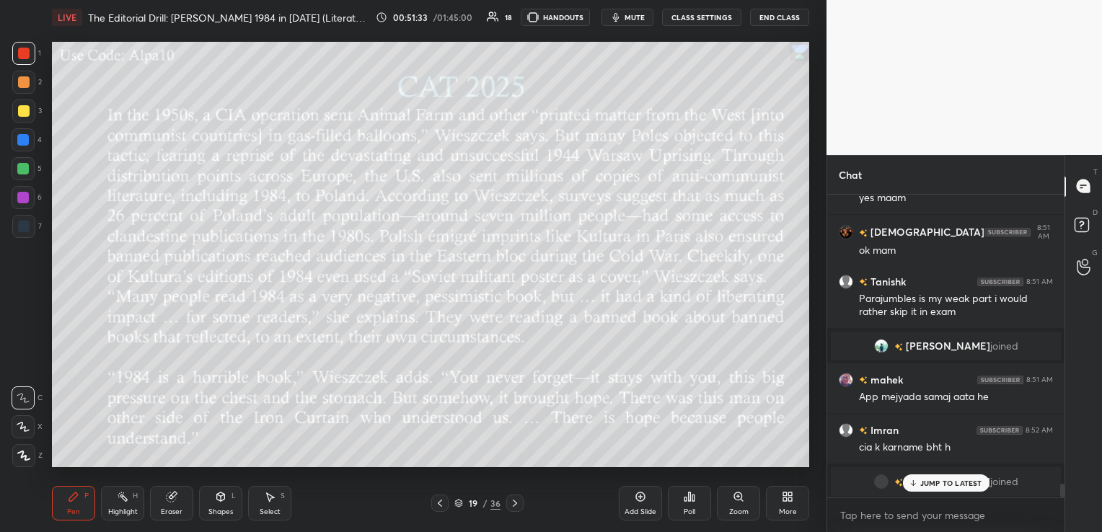
scroll to position [6416, 0]
click at [127, 507] on div "Highlight H" at bounding box center [122, 503] width 43 height 35
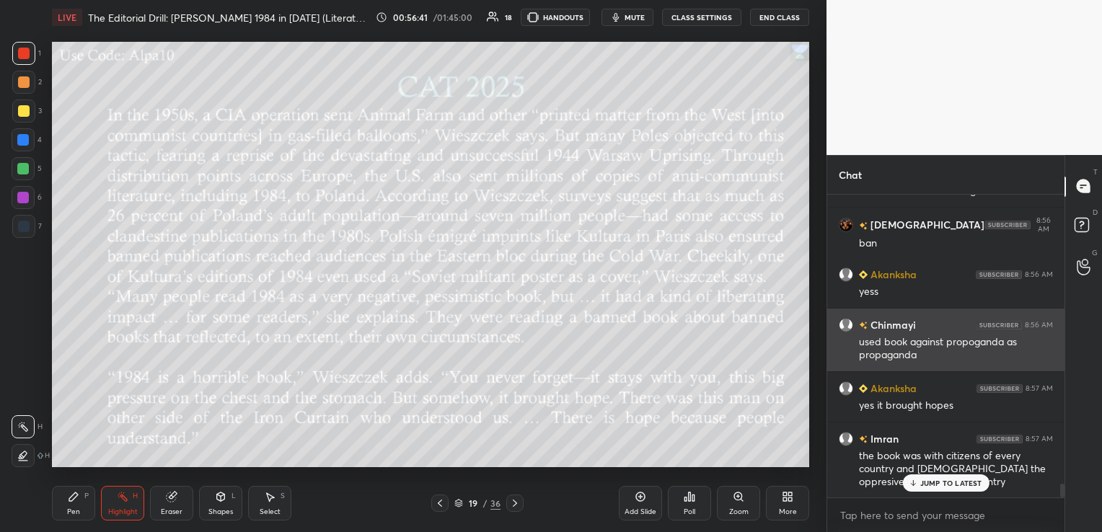
scroll to position [6517, 0]
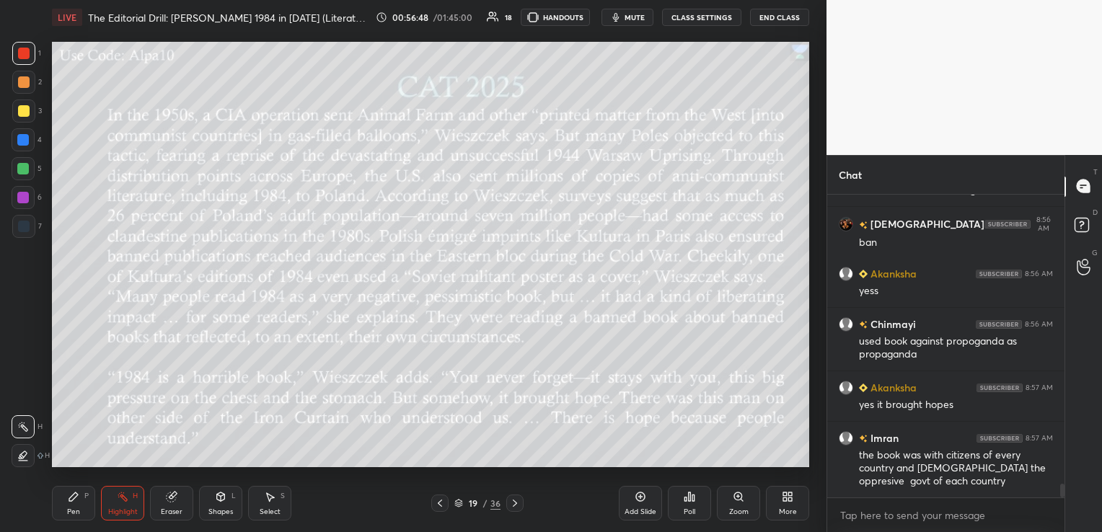
click at [514, 503] on icon at bounding box center [515, 504] width 12 height 12
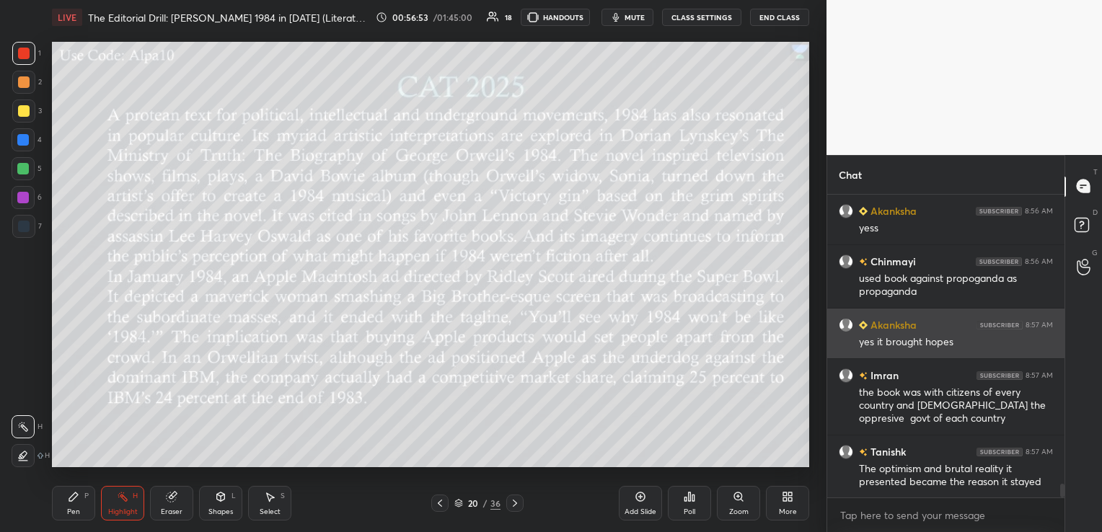
scroll to position [6580, 0]
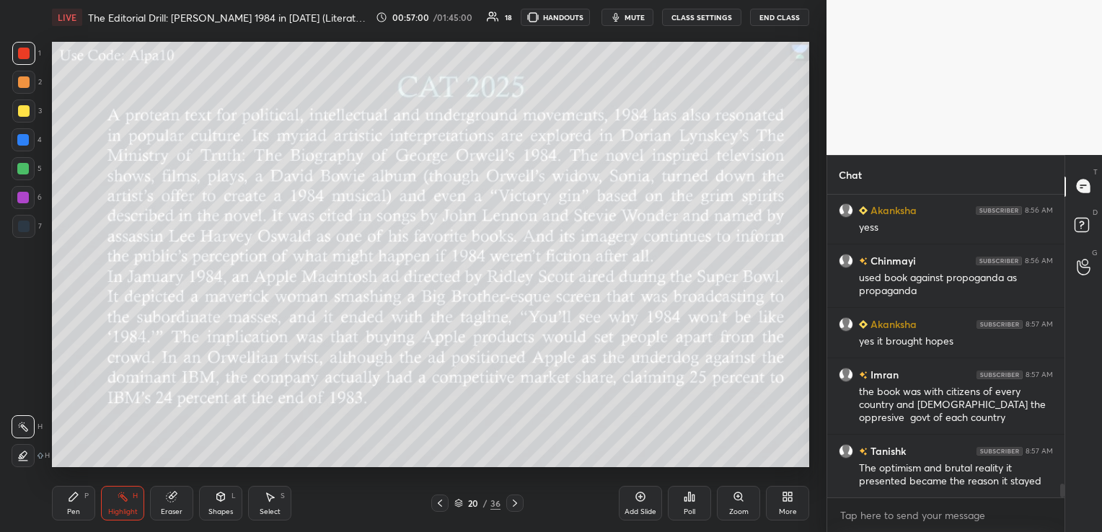
click at [463, 503] on div "20 / 36" at bounding box center [477, 503] width 46 height 13
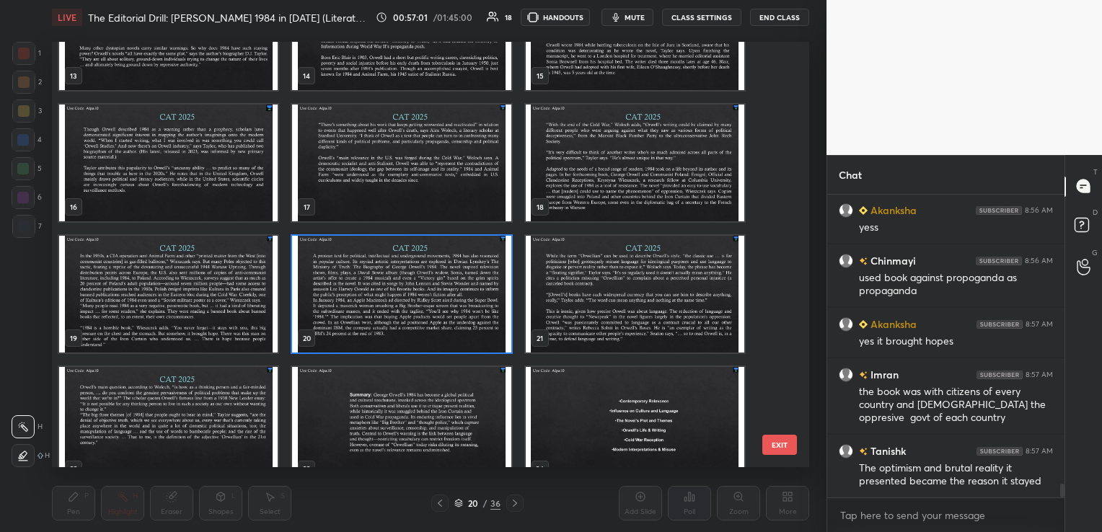
scroll to position [636, 0]
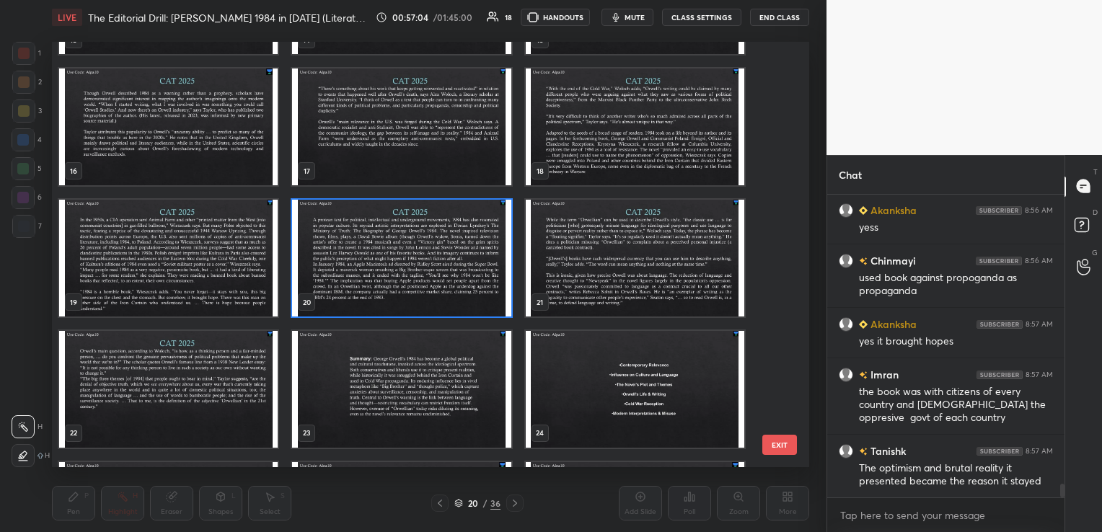
click at [445, 262] on img "grid" at bounding box center [401, 258] width 219 height 117
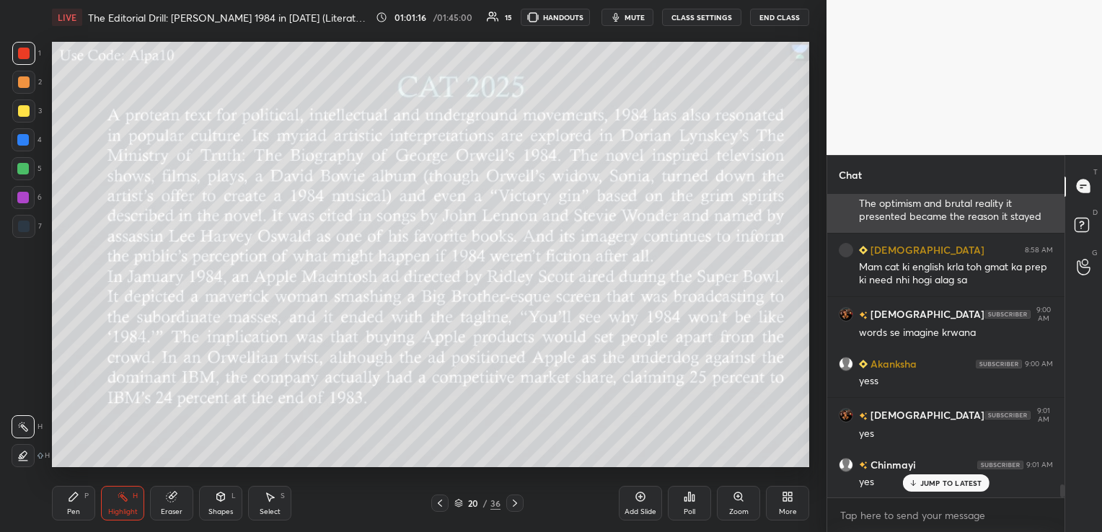
scroll to position [6896, 0]
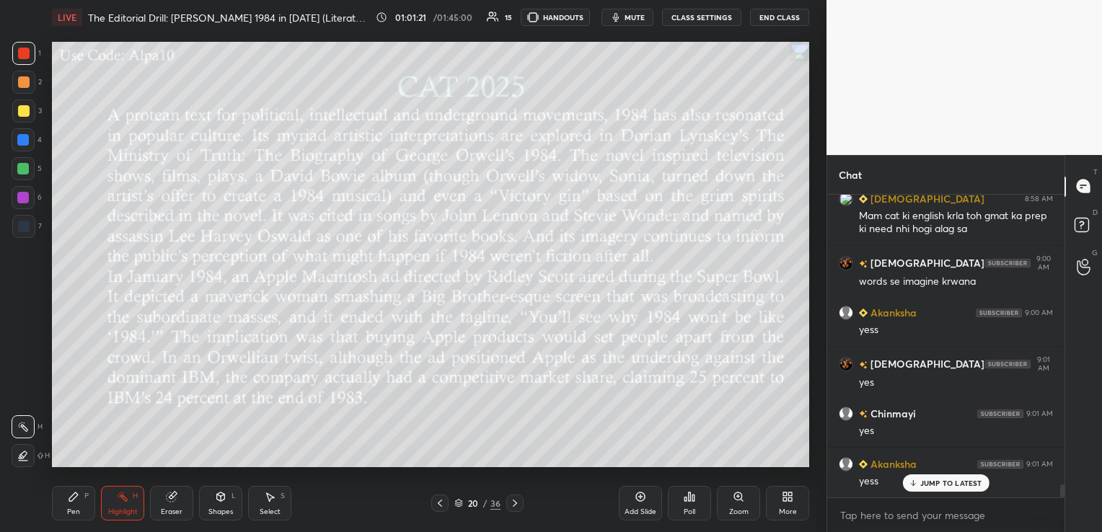
click at [518, 509] on icon at bounding box center [515, 504] width 12 height 12
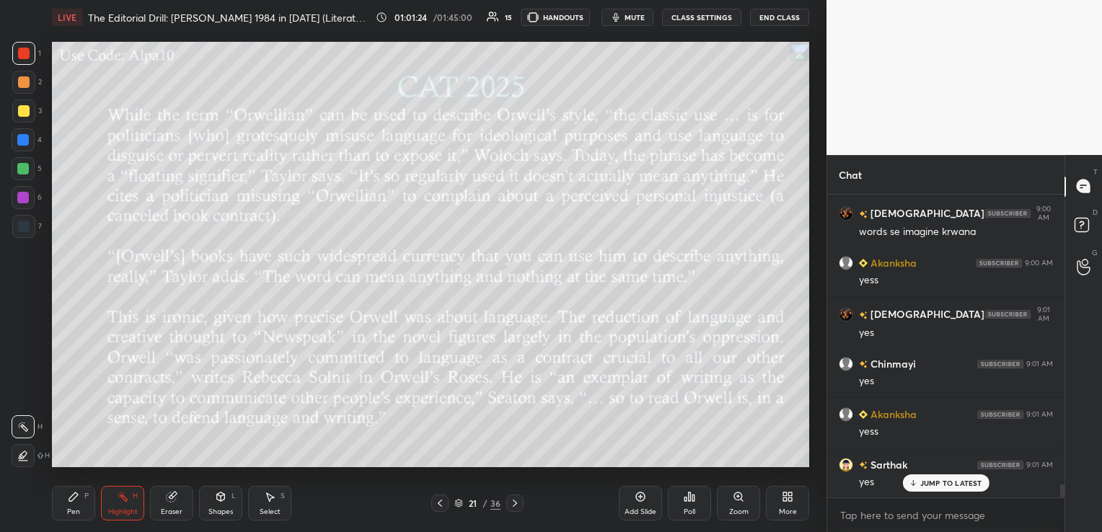
click at [457, 506] on icon at bounding box center [458, 506] width 7 height 2
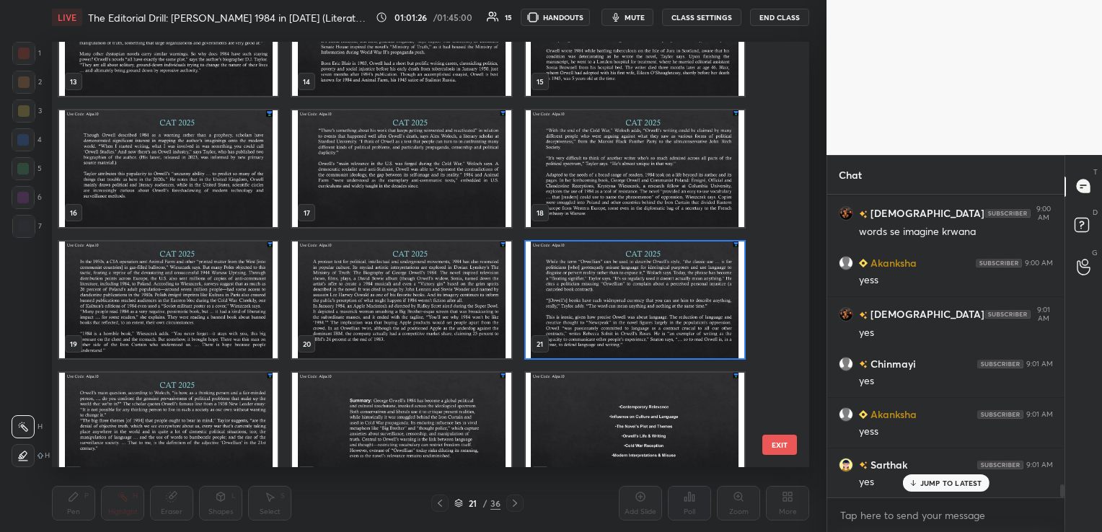
scroll to position [636, 0]
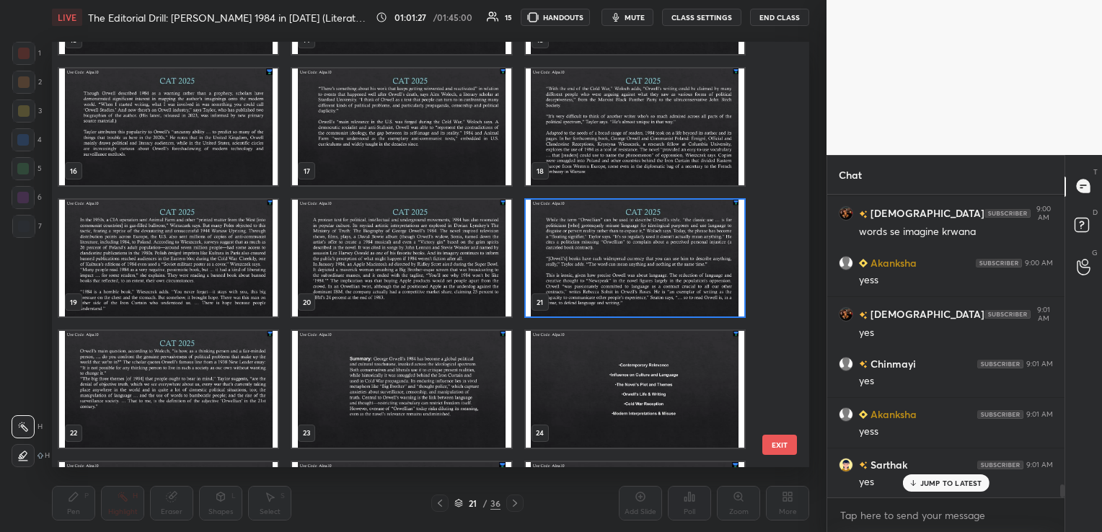
click at [651, 255] on img "grid" at bounding box center [635, 258] width 219 height 117
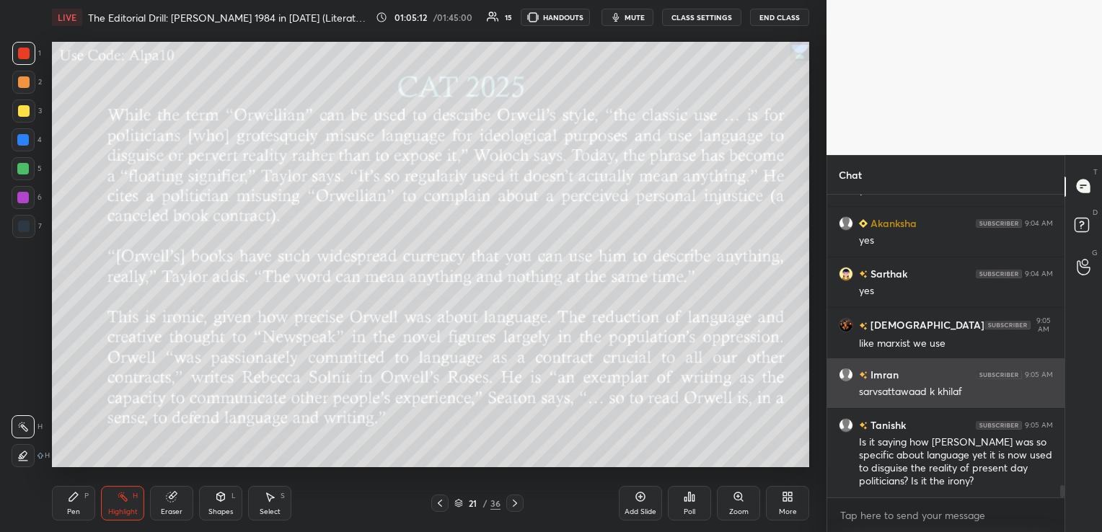
scroll to position [7424, 0]
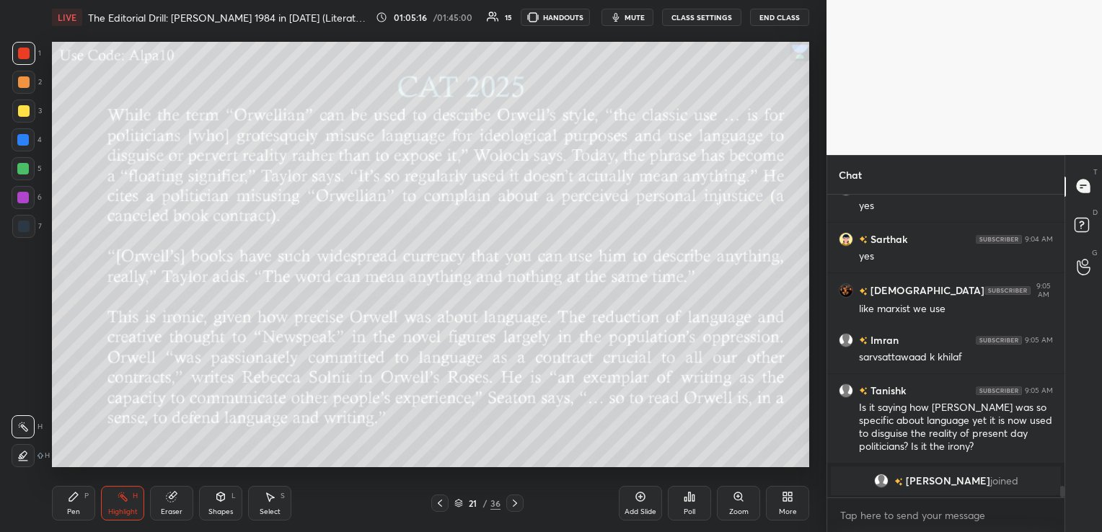
click at [513, 498] on icon at bounding box center [515, 504] width 12 height 12
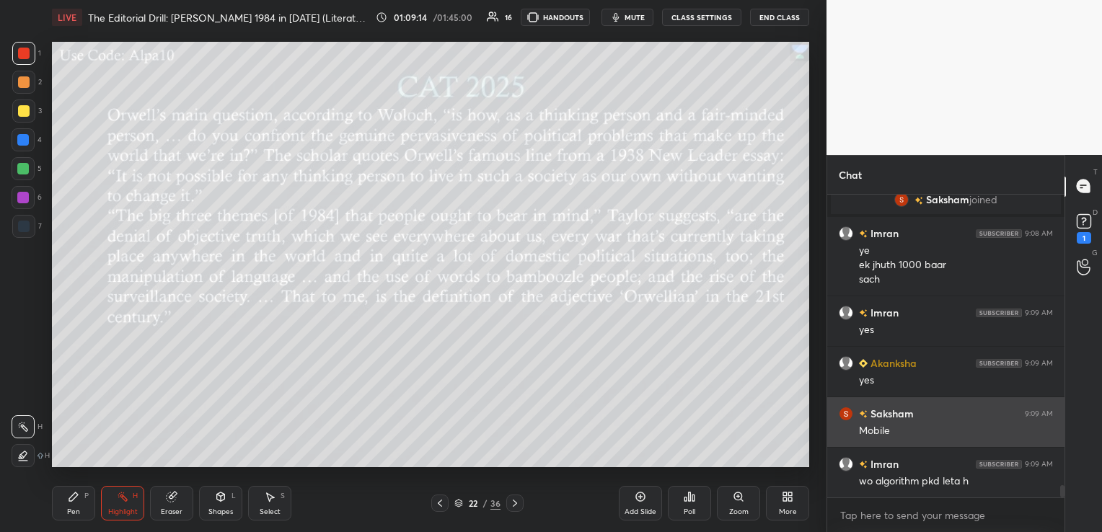
scroll to position [7335, 0]
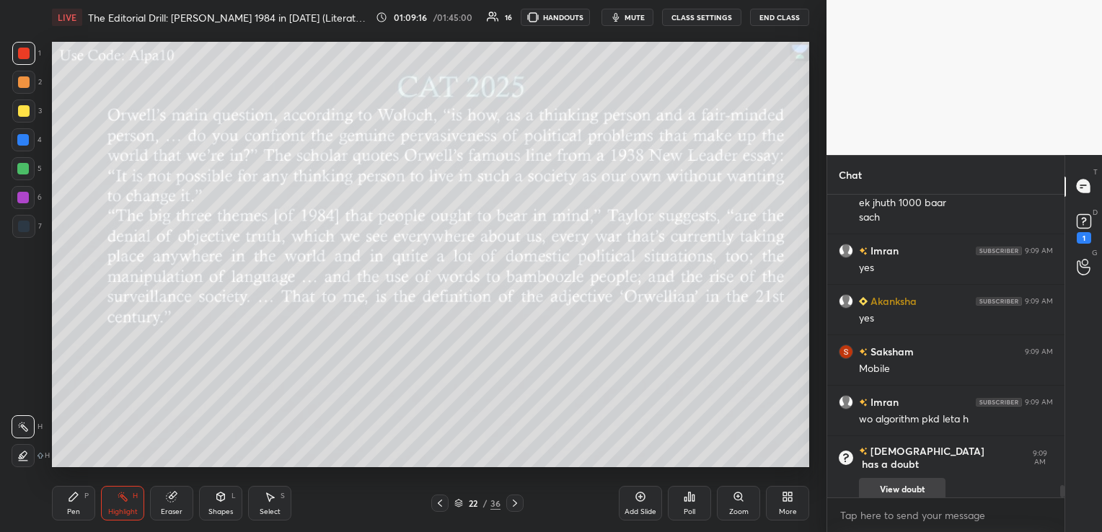
click at [914, 482] on button "View doubt" at bounding box center [902, 489] width 87 height 23
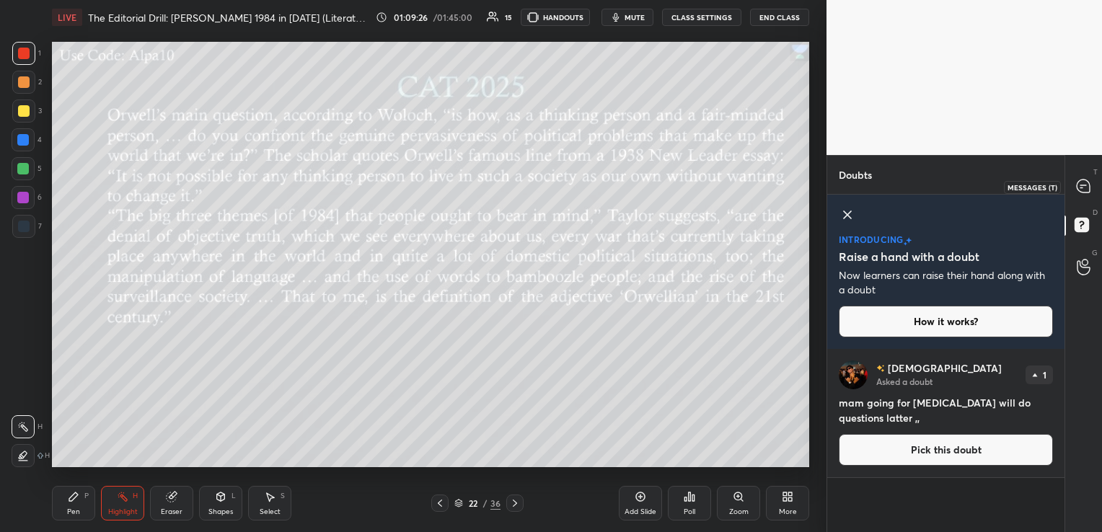
click at [1085, 183] on icon at bounding box center [1083, 186] width 13 height 13
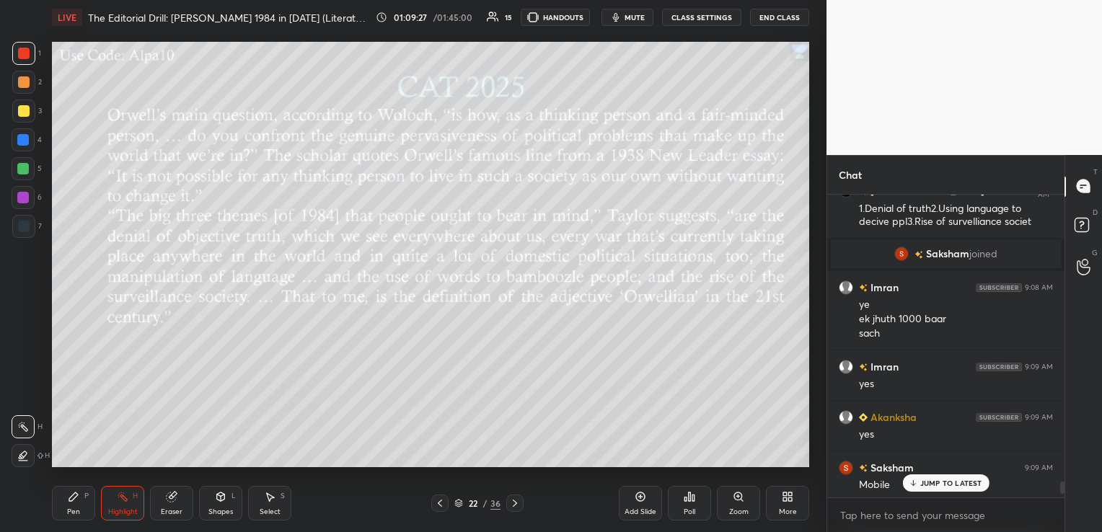
scroll to position [7517, 0]
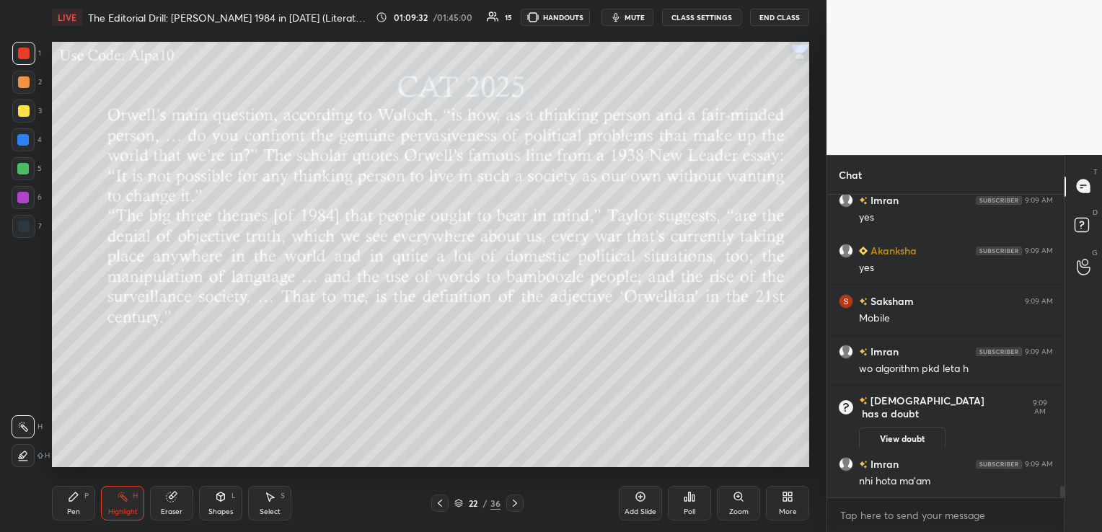
click at [173, 508] on div "Eraser" at bounding box center [172, 511] width 22 height 7
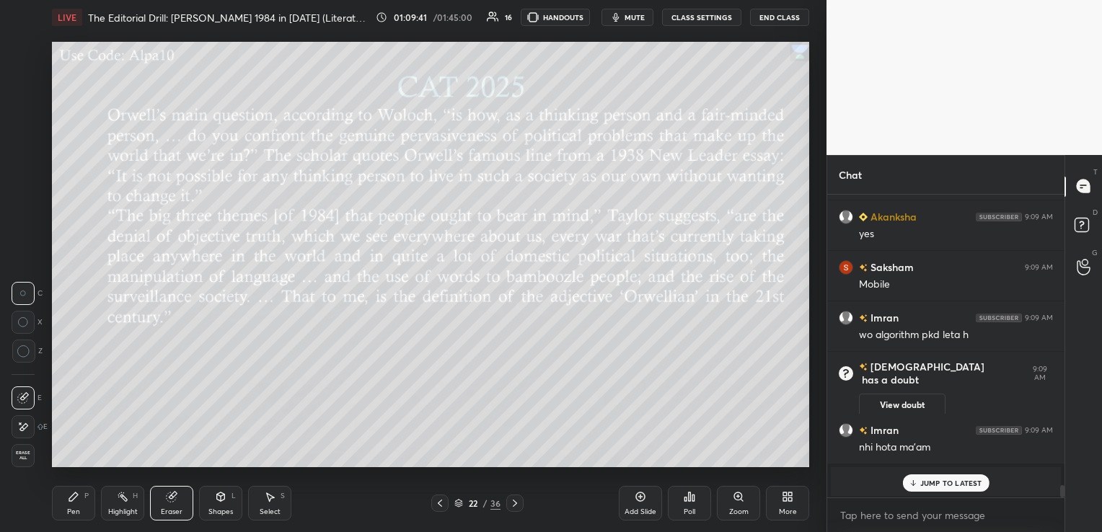
scroll to position [7333, 0]
click at [519, 500] on icon at bounding box center [515, 504] width 12 height 12
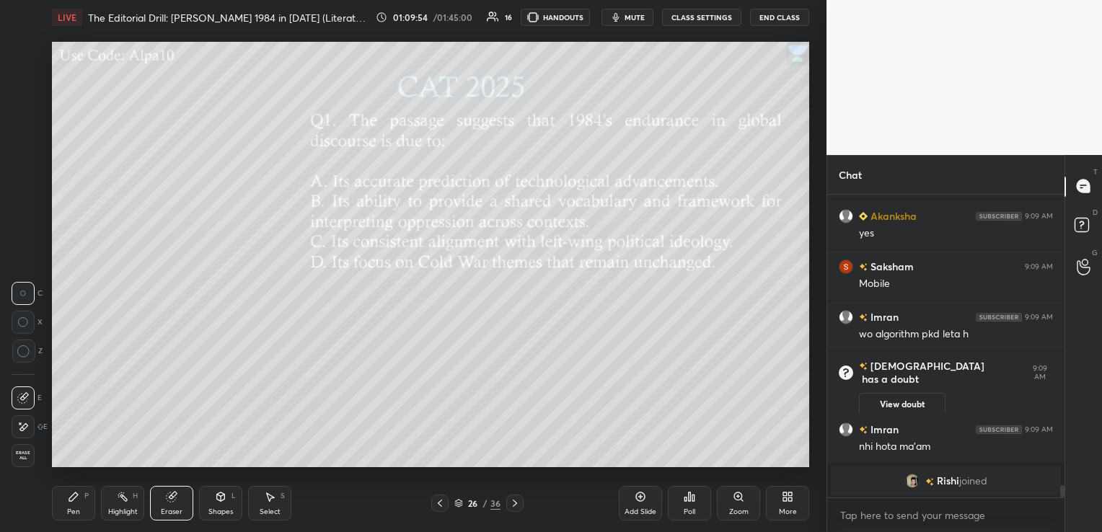
click at [685, 500] on div "Poll" at bounding box center [689, 503] width 43 height 35
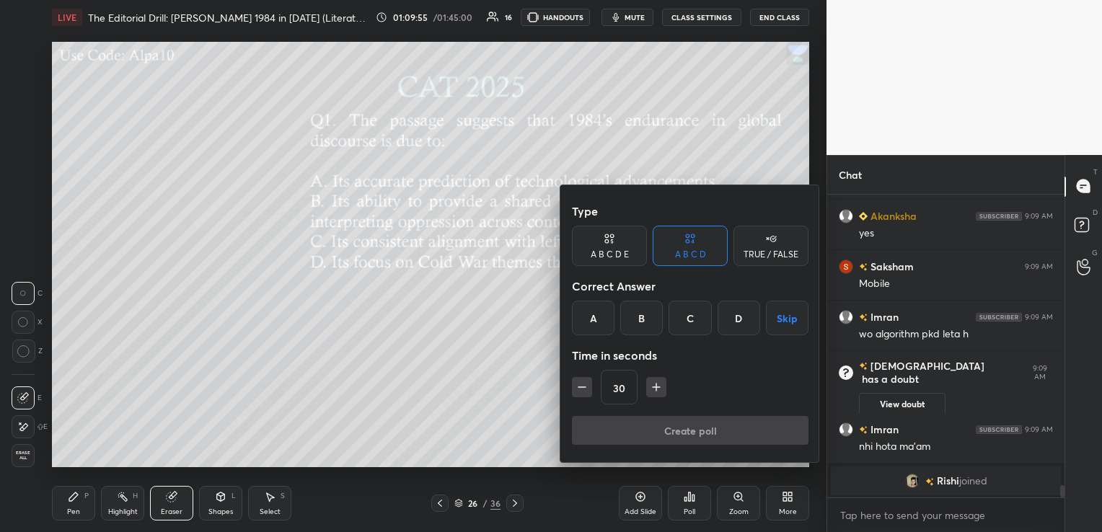
click at [652, 314] on div "B" at bounding box center [641, 318] width 43 height 35
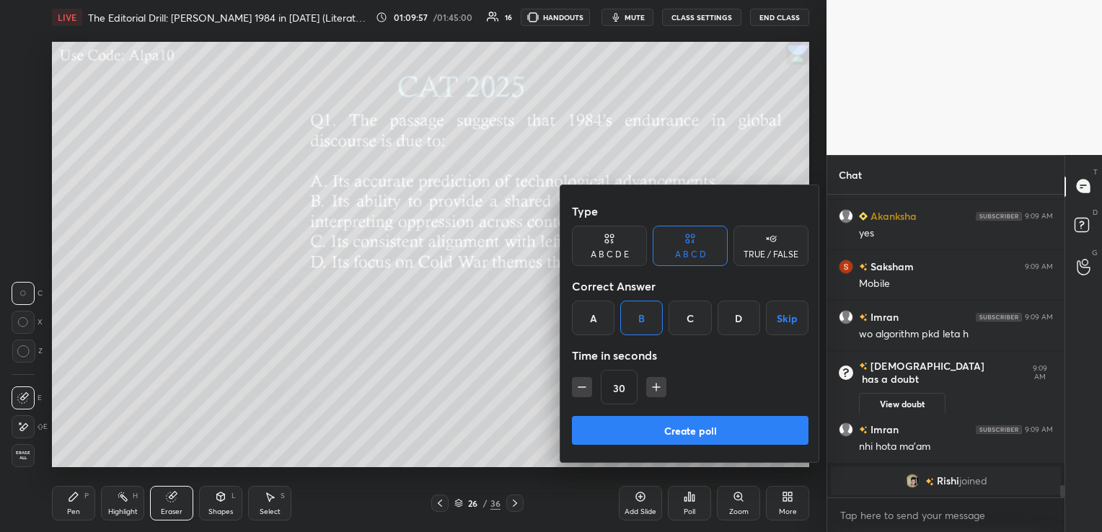
click at [640, 433] on button "Create poll" at bounding box center [690, 430] width 237 height 29
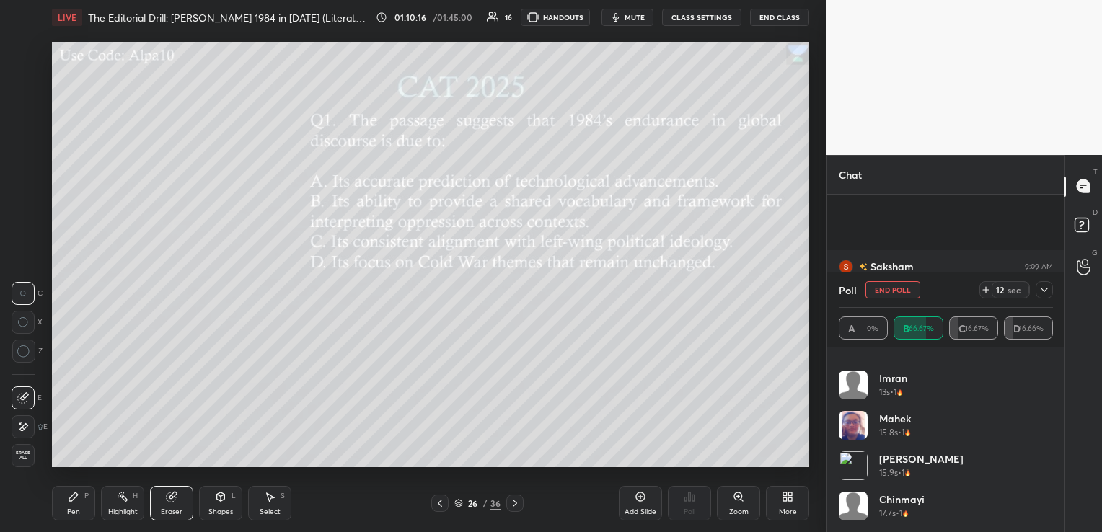
scroll to position [7459, 0]
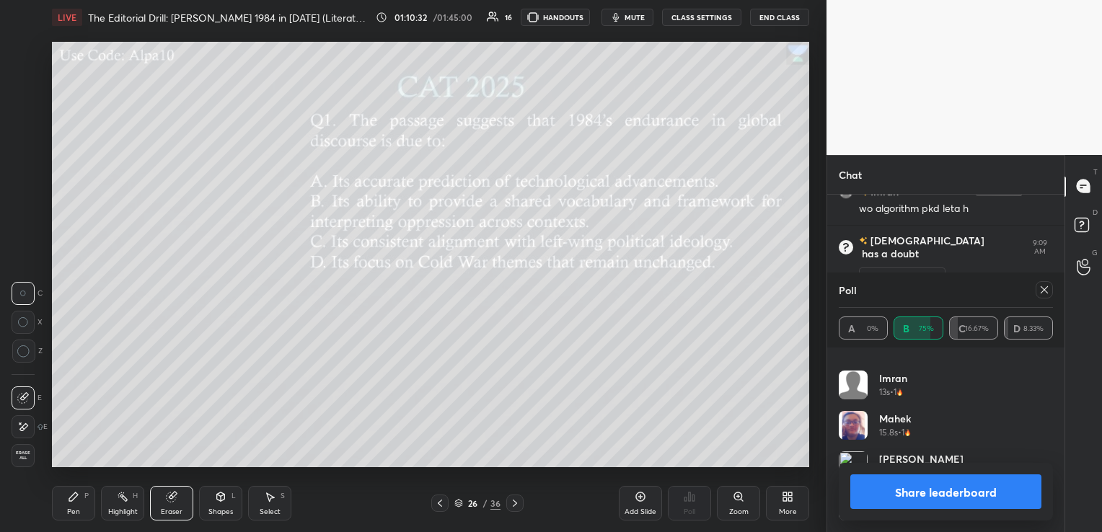
click at [118, 503] on div "Highlight H" at bounding box center [122, 503] width 43 height 35
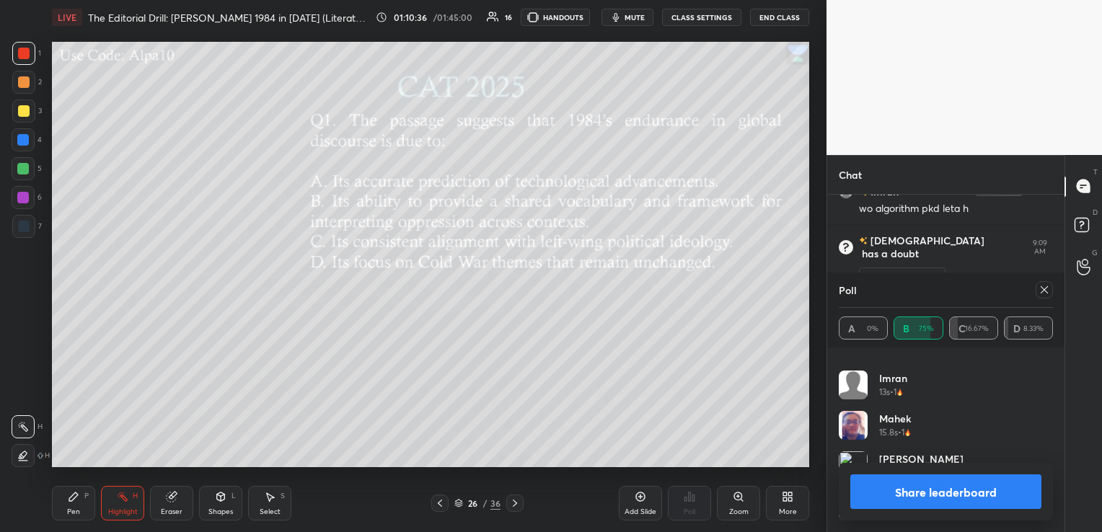
scroll to position [7522, 0]
click at [1046, 291] on icon at bounding box center [1044, 289] width 7 height 7
type textarea "x"
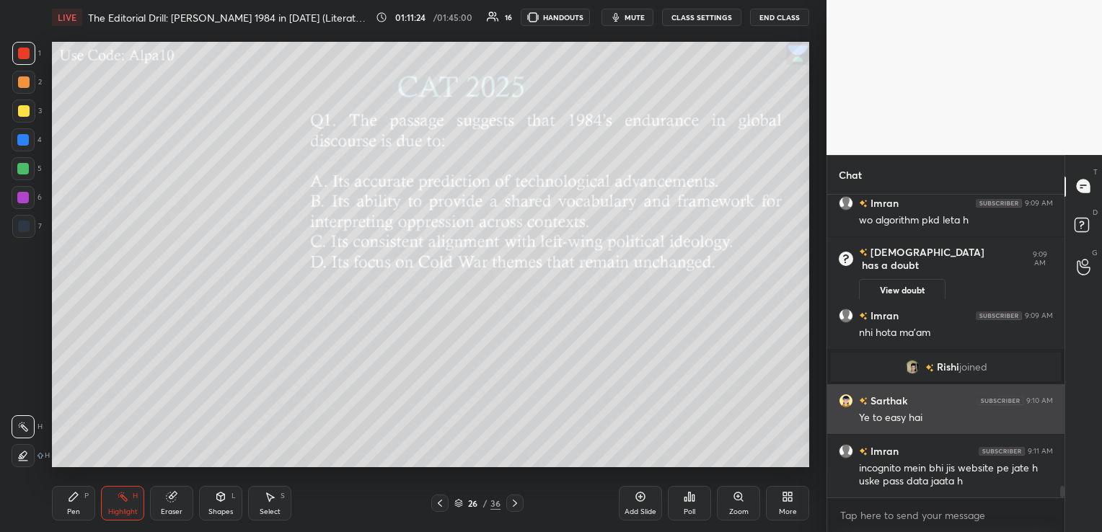
scroll to position [7462, 0]
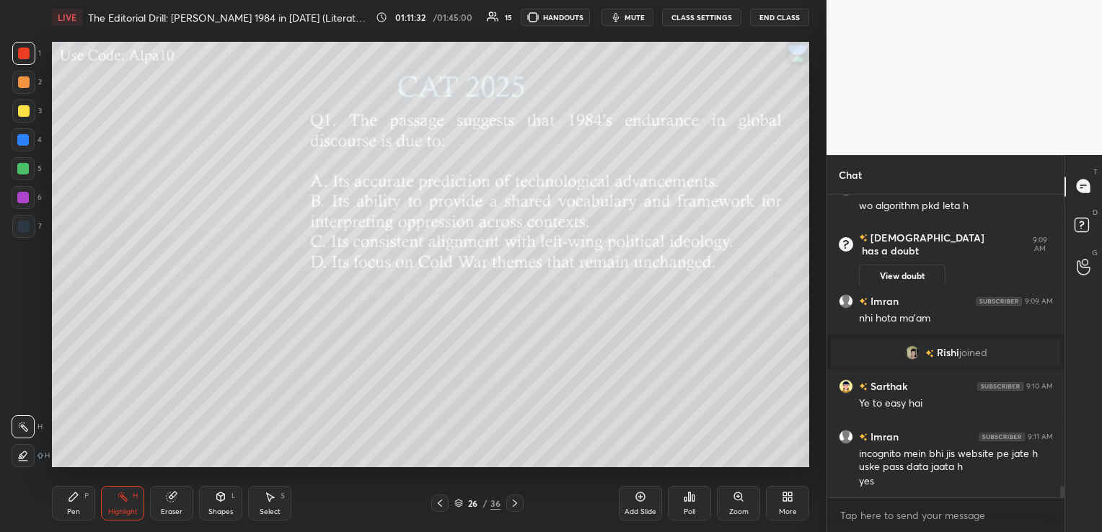
click at [516, 503] on icon at bounding box center [515, 504] width 12 height 12
click at [689, 498] on icon at bounding box center [690, 497] width 2 height 9
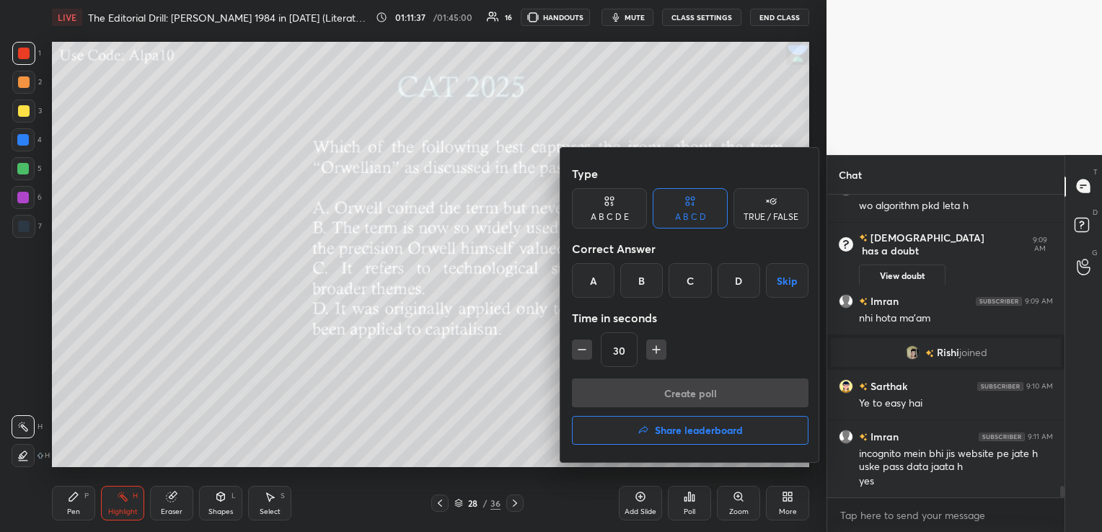
click at [643, 278] on div "B" at bounding box center [641, 280] width 43 height 35
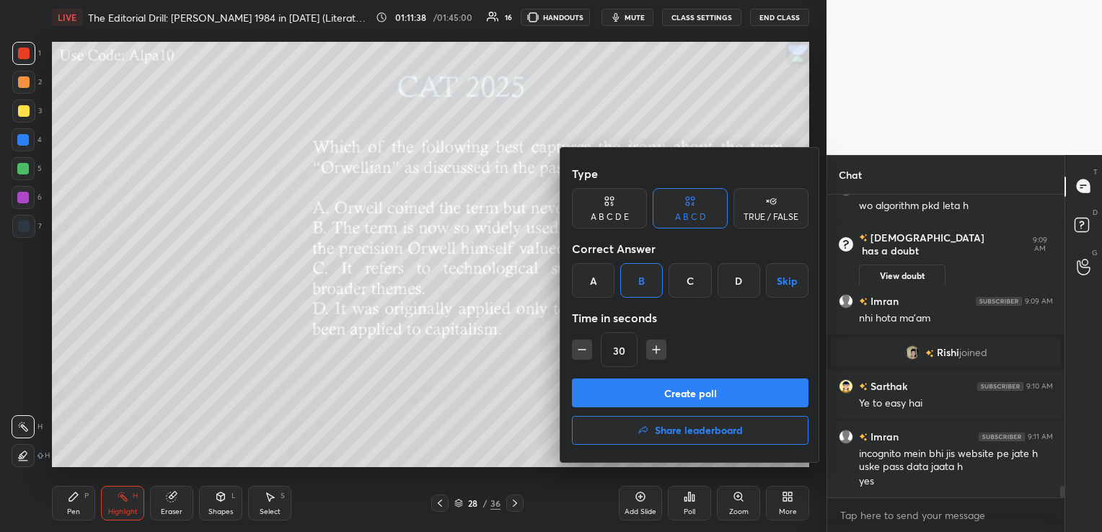
click at [661, 351] on icon "button" at bounding box center [656, 350] width 14 height 14
type input "45"
click at [667, 384] on button "Create poll" at bounding box center [690, 393] width 237 height 29
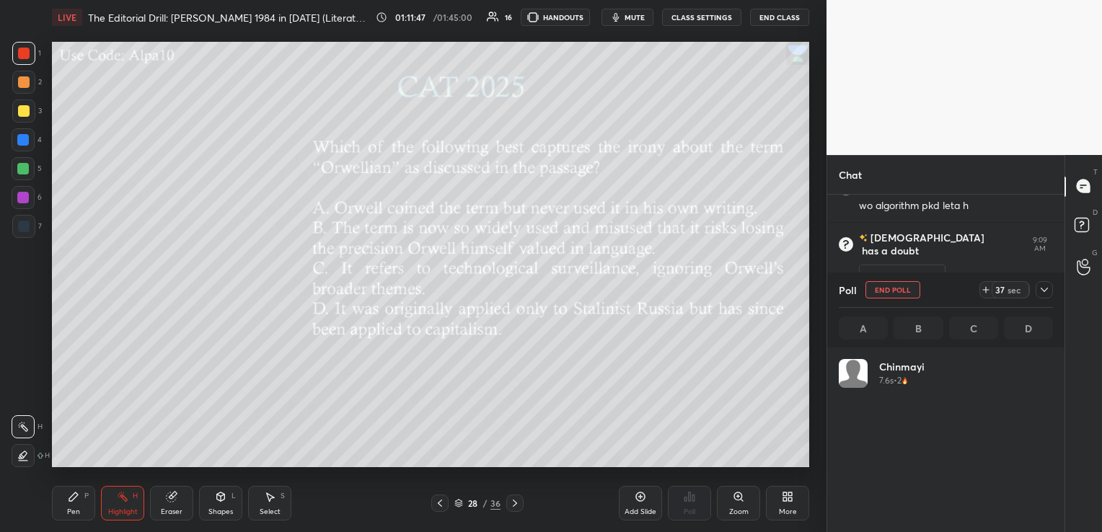
scroll to position [169, 210]
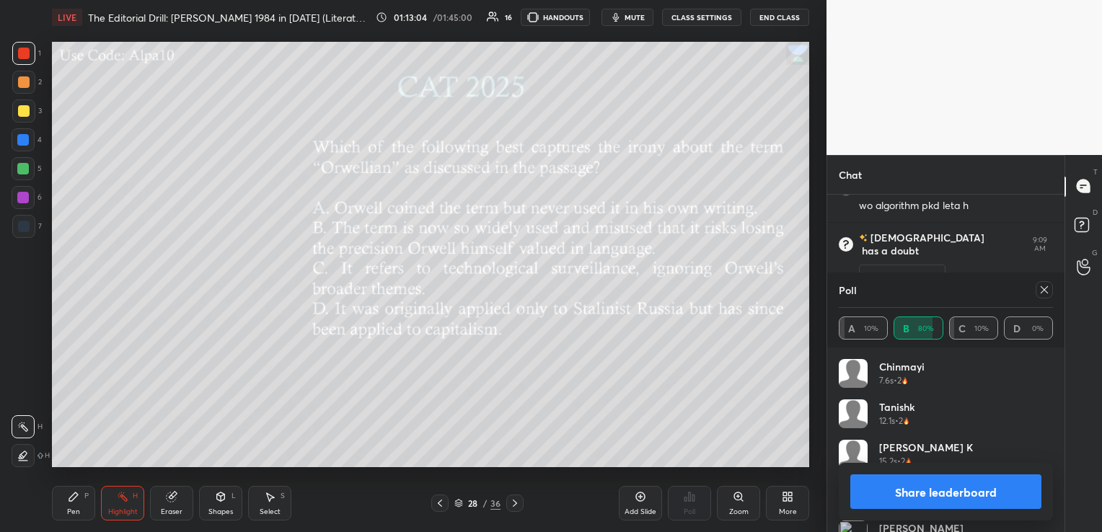
click at [175, 496] on icon at bounding box center [173, 495] width 8 height 7
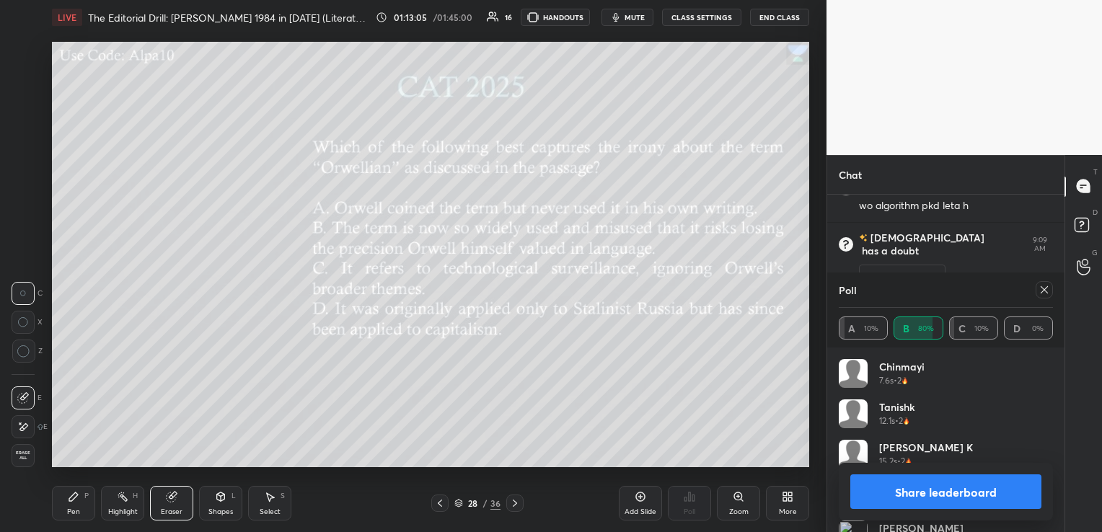
click at [29, 454] on span "Erase all" at bounding box center [23, 456] width 22 height 10
click at [1046, 290] on icon at bounding box center [1044, 290] width 12 height 12
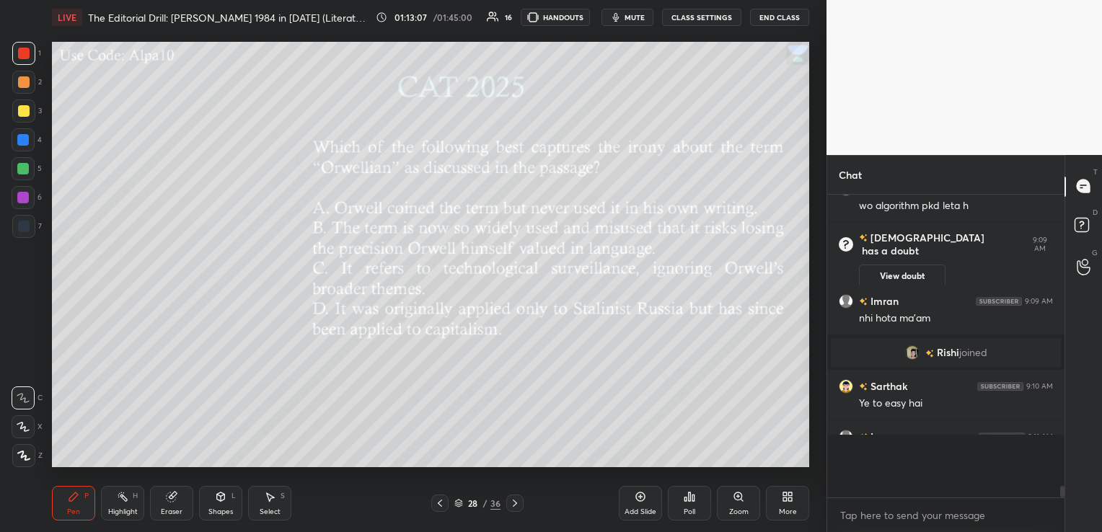
scroll to position [4, 4]
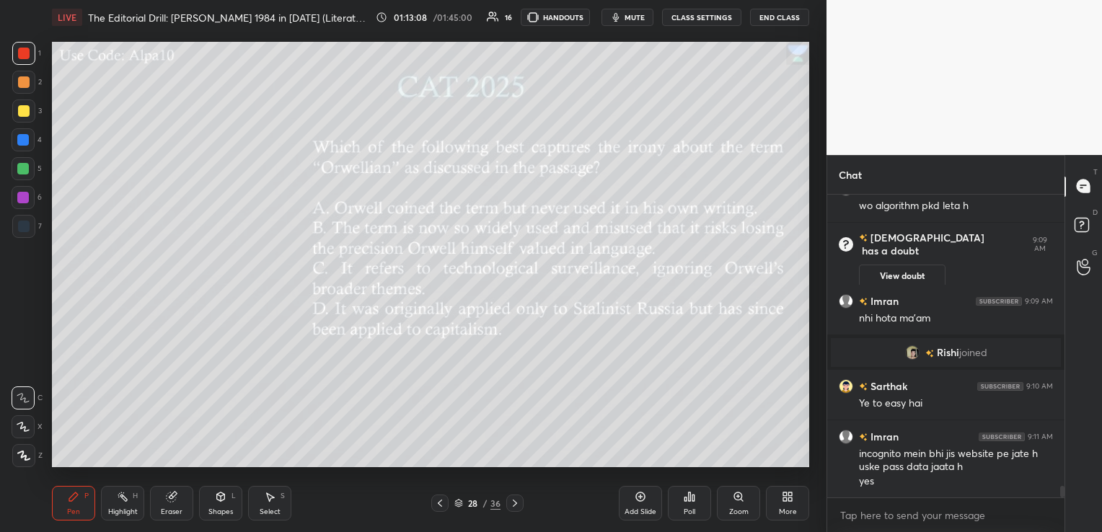
click at [509, 506] on icon at bounding box center [515, 504] width 12 height 12
click at [694, 493] on icon at bounding box center [690, 497] width 12 height 12
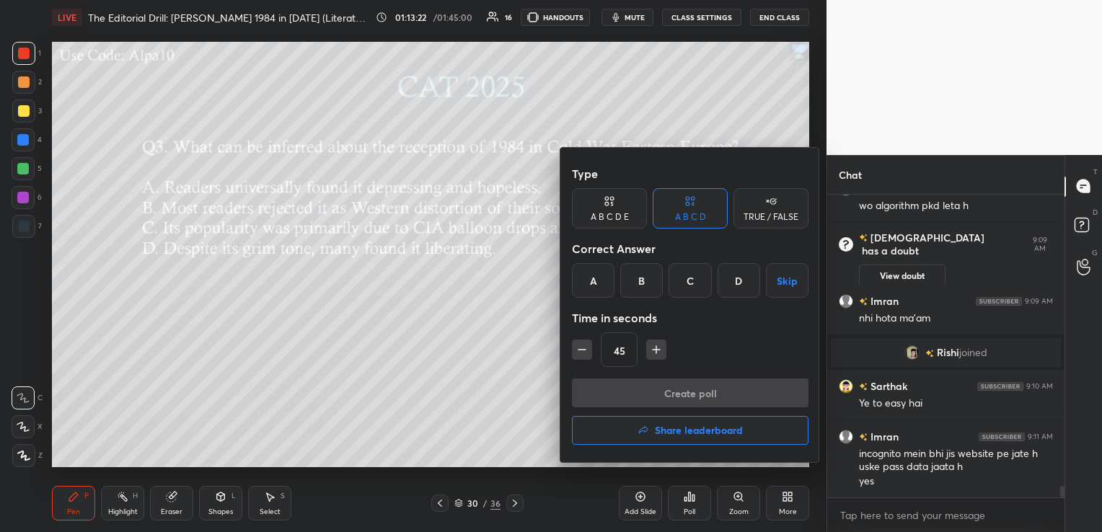
click at [738, 275] on div "D" at bounding box center [739, 280] width 43 height 35
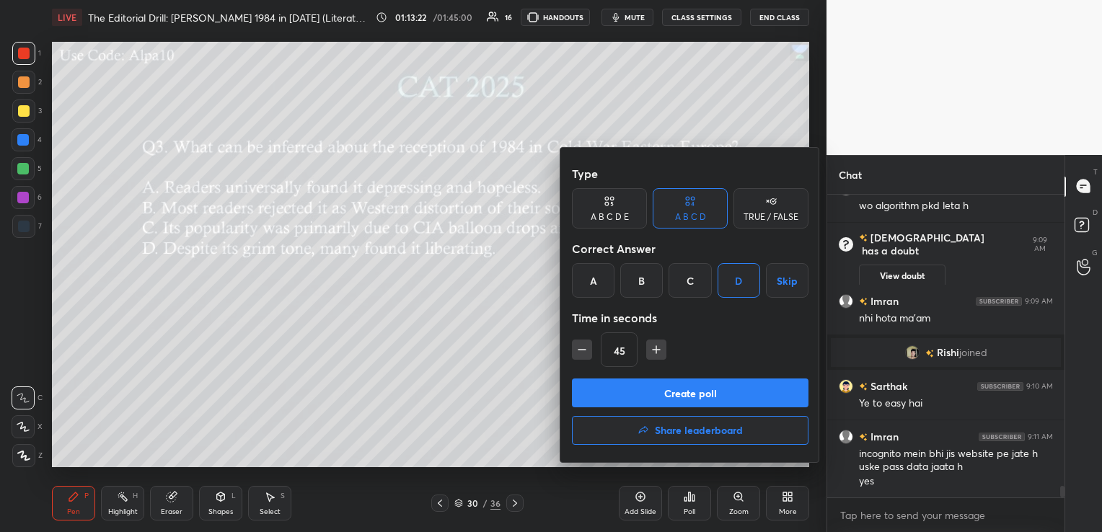
click at [693, 391] on button "Create poll" at bounding box center [690, 393] width 237 height 29
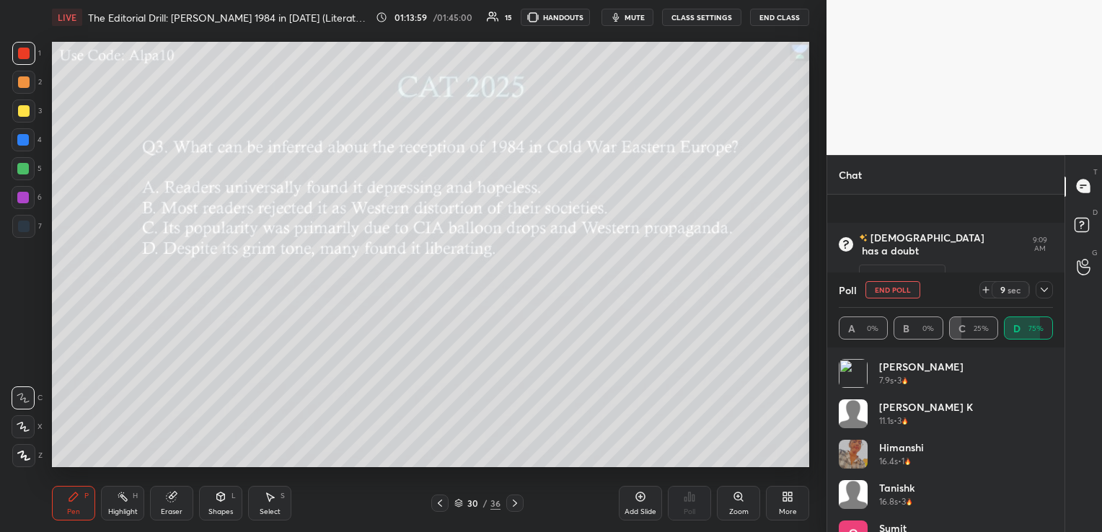
scroll to position [7600, 0]
click at [1044, 292] on icon at bounding box center [1044, 290] width 12 height 12
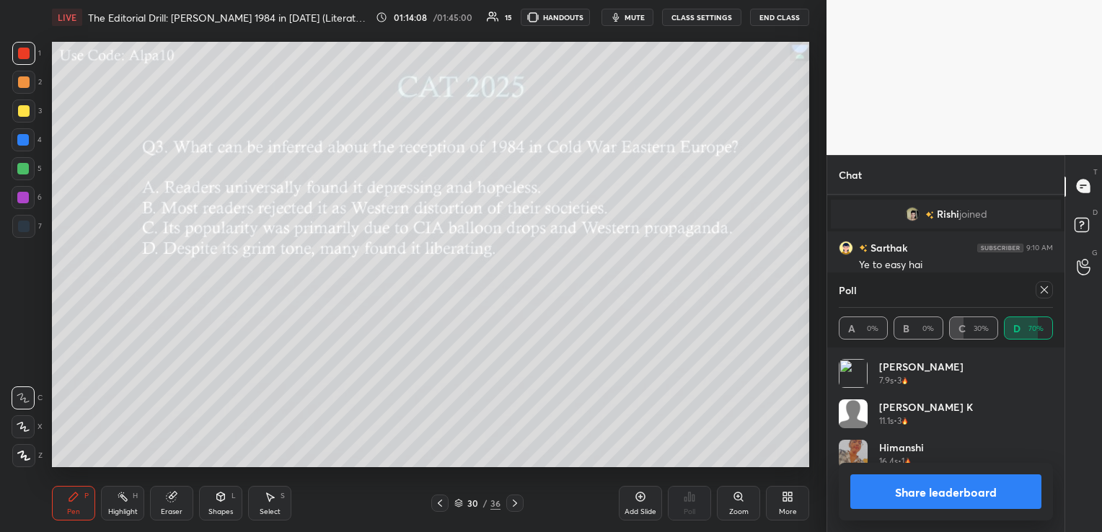
scroll to position [169, 210]
click at [1041, 291] on icon at bounding box center [1044, 290] width 12 height 12
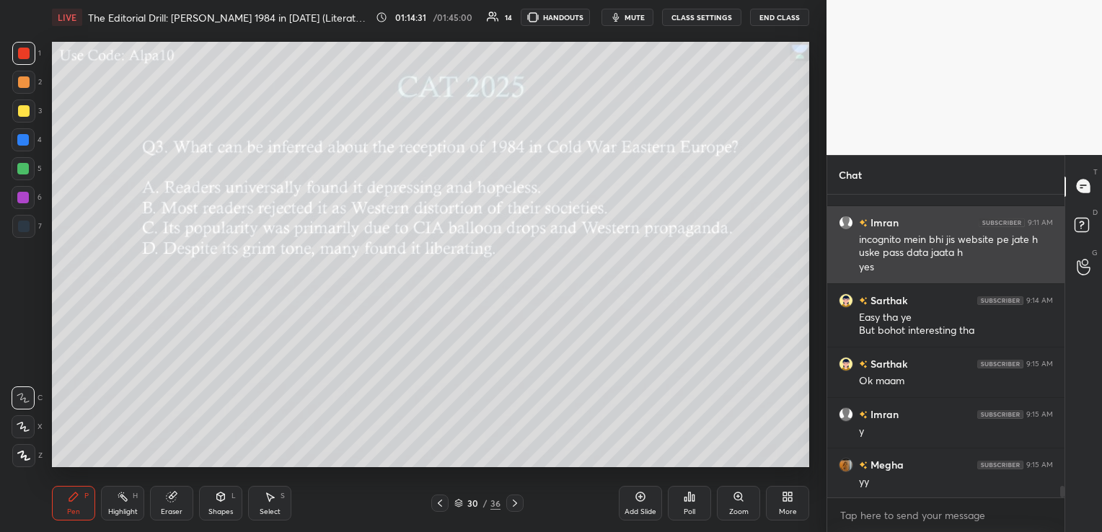
scroll to position [7727, 0]
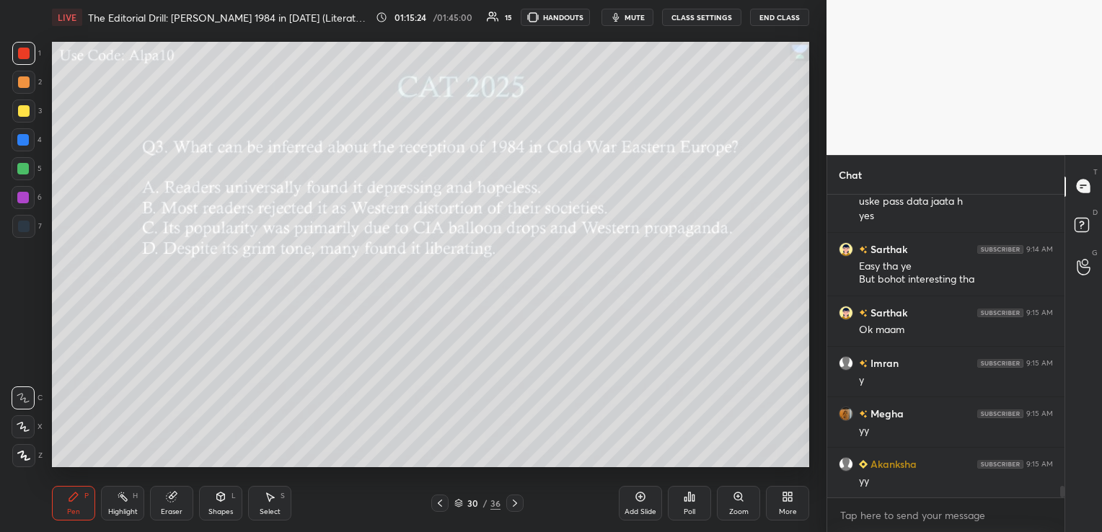
click at [170, 508] on div "Eraser" at bounding box center [172, 511] width 22 height 7
click at [30, 456] on span "Erase all" at bounding box center [23, 456] width 22 height 10
click at [518, 497] on div at bounding box center [514, 503] width 17 height 17
click at [681, 498] on div "Poll" at bounding box center [689, 503] width 43 height 35
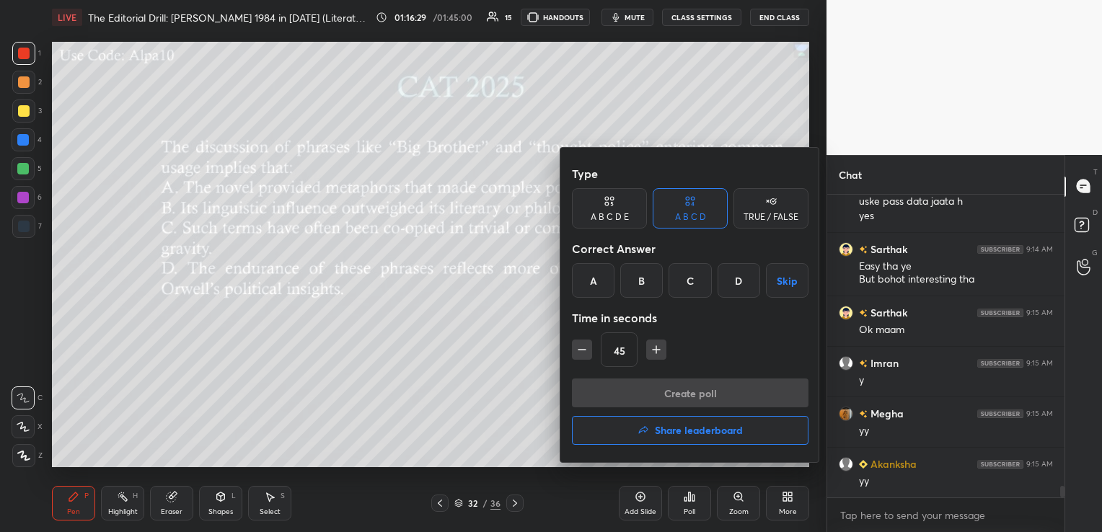
click at [587, 278] on div "A" at bounding box center [593, 280] width 43 height 35
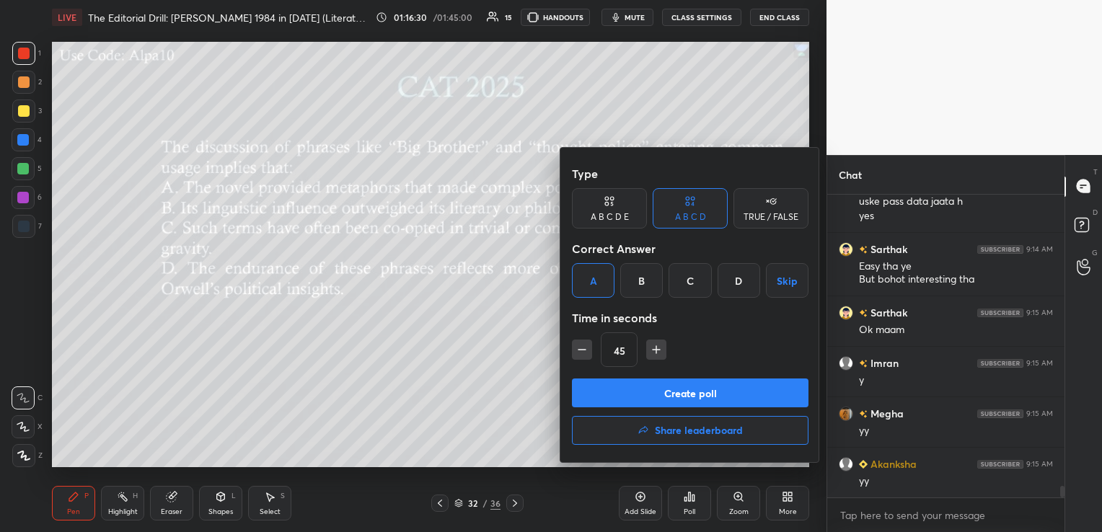
click at [668, 388] on button "Create poll" at bounding box center [690, 393] width 237 height 29
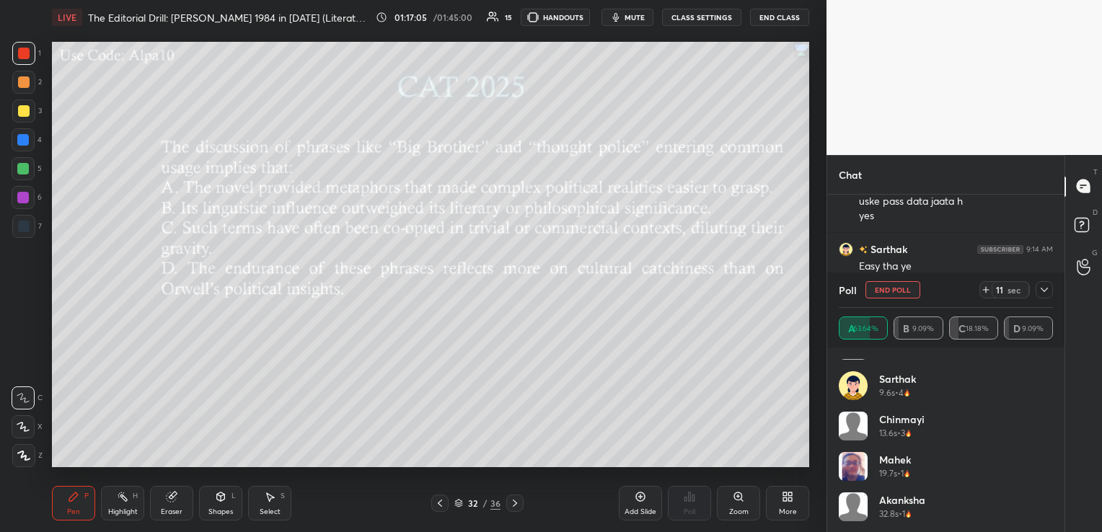
scroll to position [150, 0]
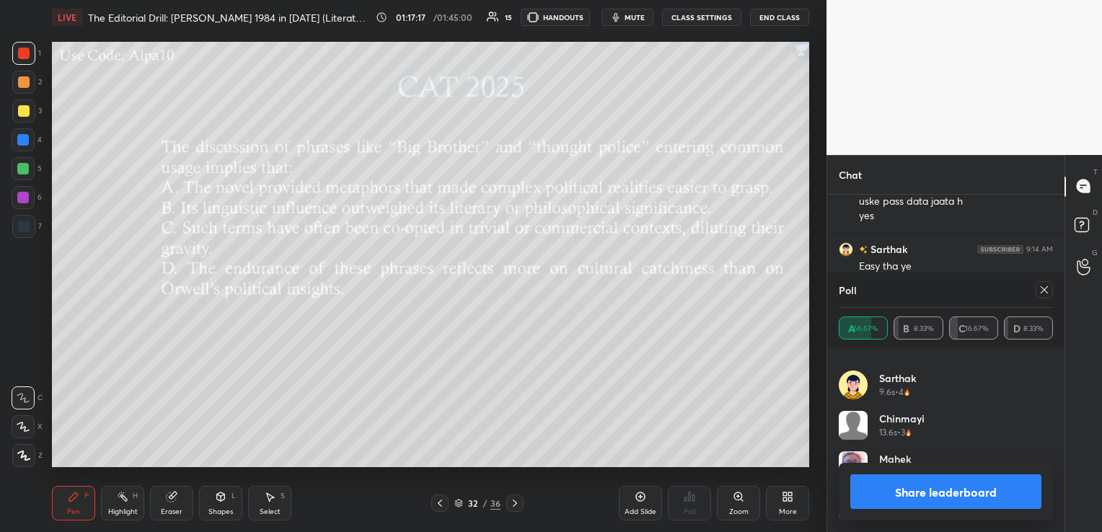
click at [1047, 290] on icon at bounding box center [1044, 290] width 12 height 12
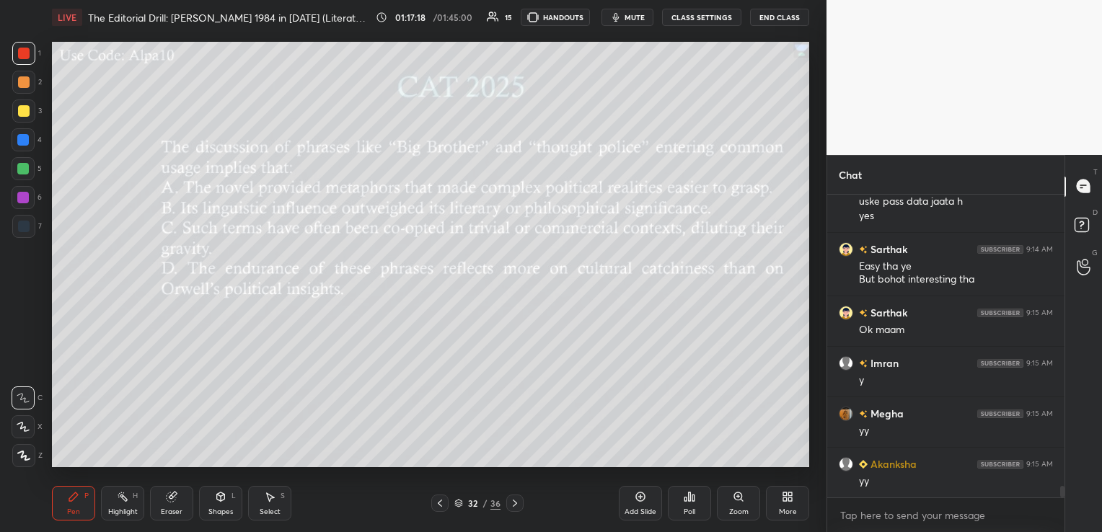
scroll to position [299, 233]
click at [162, 513] on div "Eraser" at bounding box center [172, 511] width 22 height 7
click at [6, 459] on div "1 2 3 4 5 6 7 C X Z C X Z E E Erase all H H" at bounding box center [23, 255] width 46 height 426
click at [37, 457] on div "E E Erase all" at bounding box center [30, 424] width 36 height 87
click at [26, 451] on span "Erase all" at bounding box center [23, 456] width 22 height 10
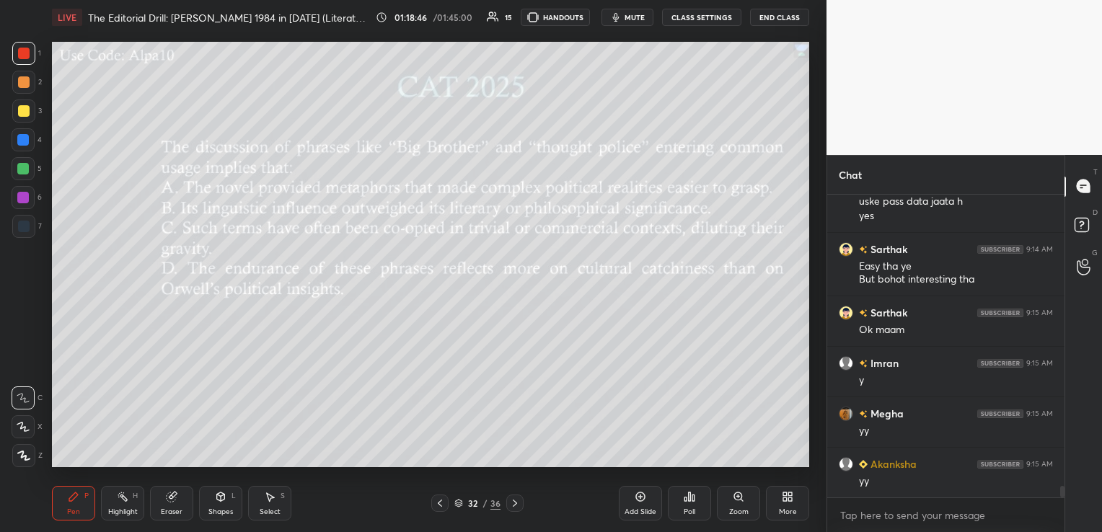
click at [511, 503] on icon at bounding box center [515, 504] width 12 height 12
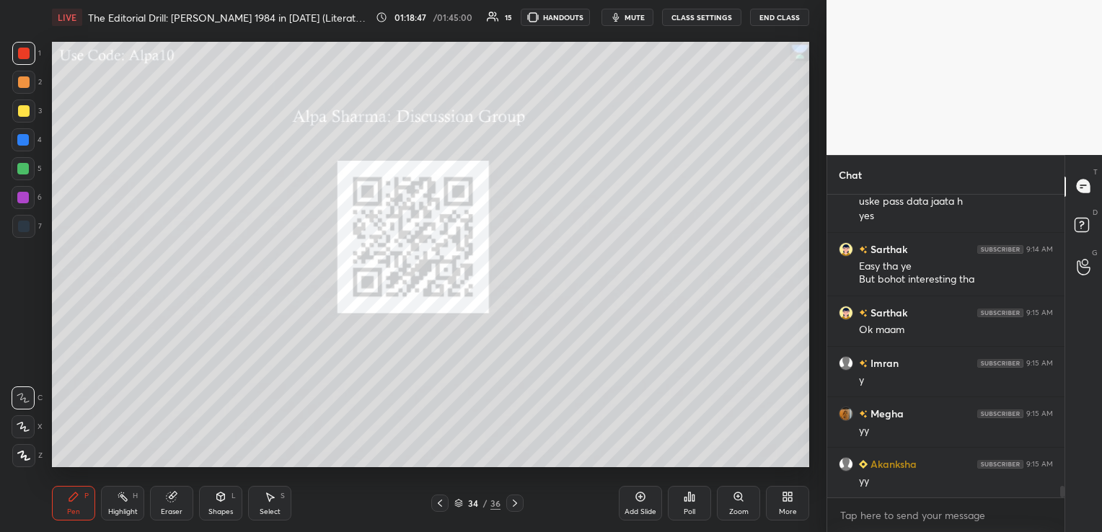
click at [511, 503] on icon at bounding box center [515, 504] width 12 height 12
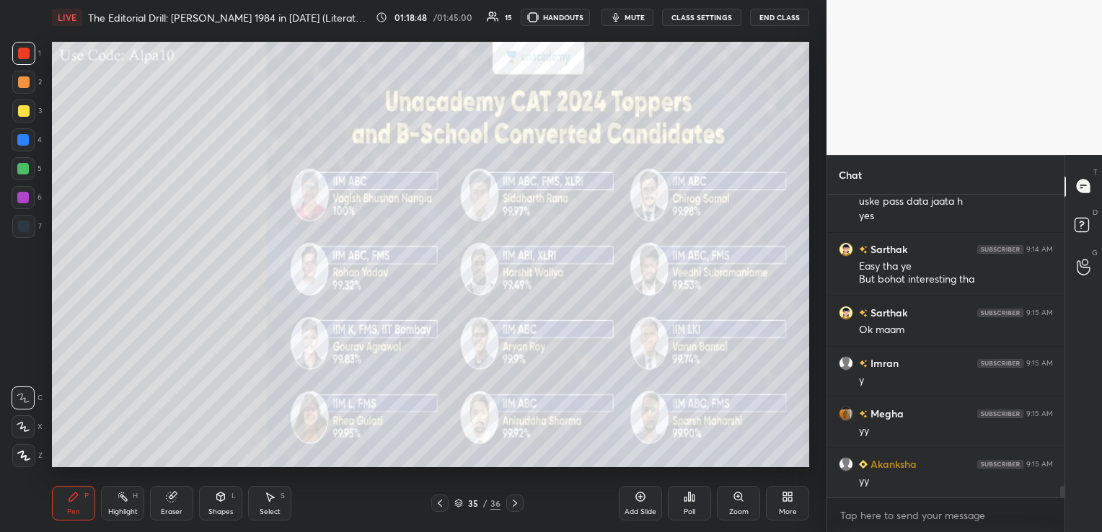
click at [511, 503] on icon at bounding box center [515, 504] width 12 height 12
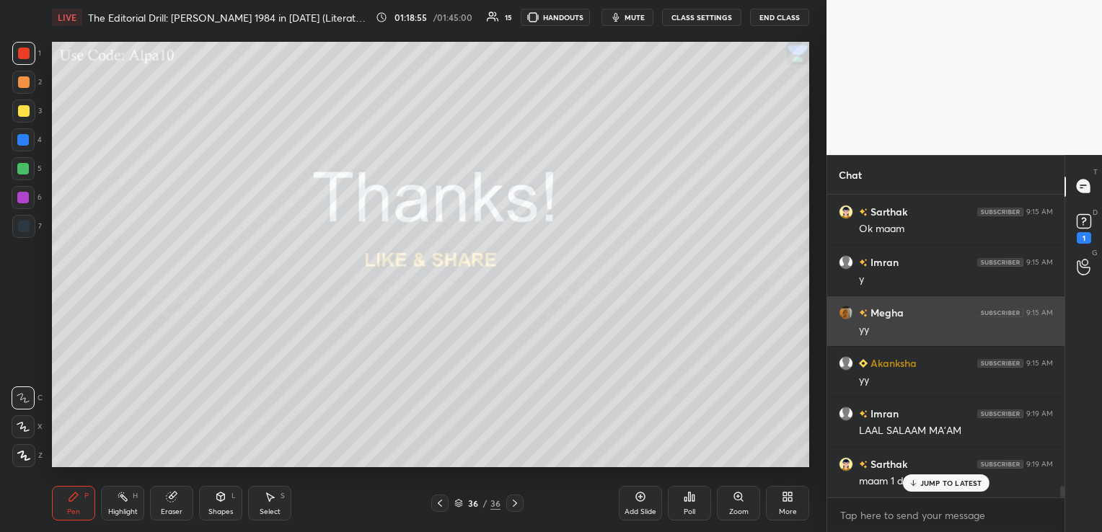
scroll to position [7889, 0]
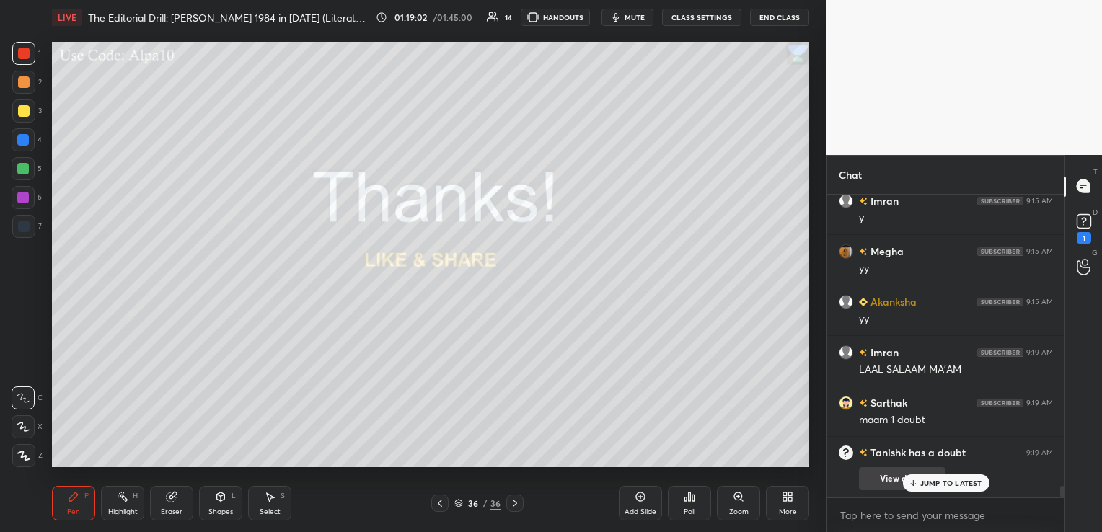
click at [890, 482] on button "View doubt" at bounding box center [902, 478] width 87 height 23
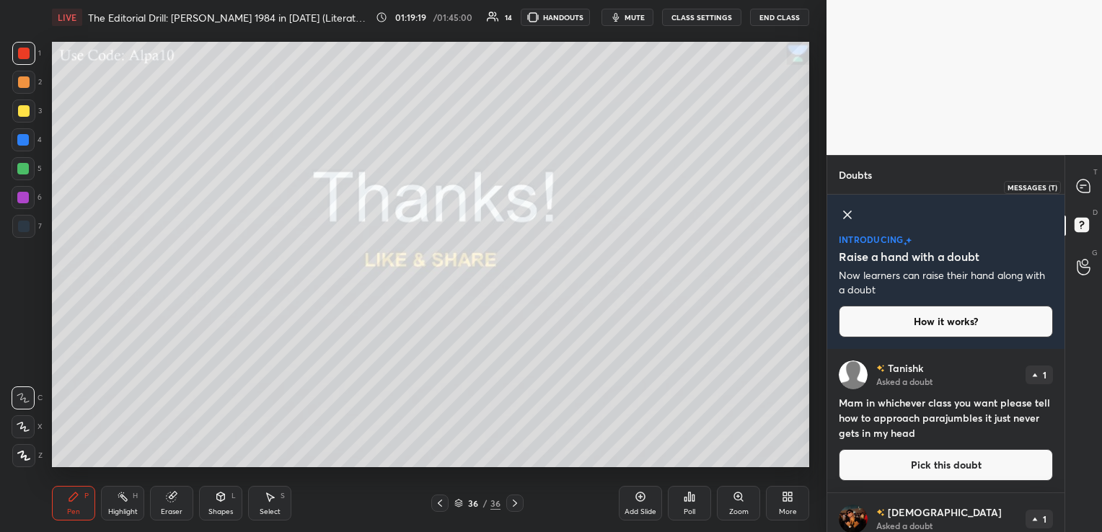
click at [1078, 182] on icon at bounding box center [1083, 186] width 13 height 13
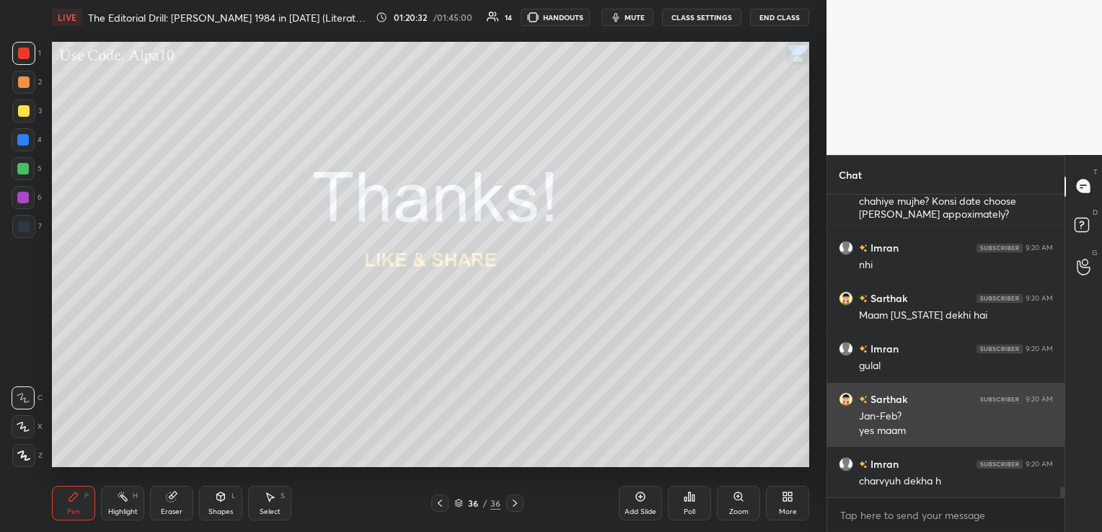
scroll to position [8425, 0]
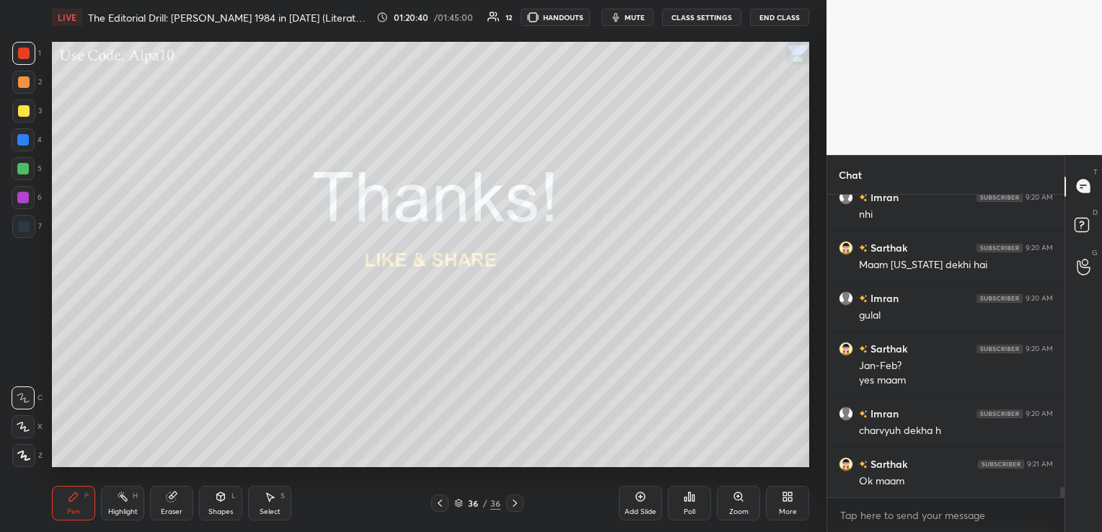
click at [787, 16] on button "End Class" at bounding box center [779, 17] width 59 height 17
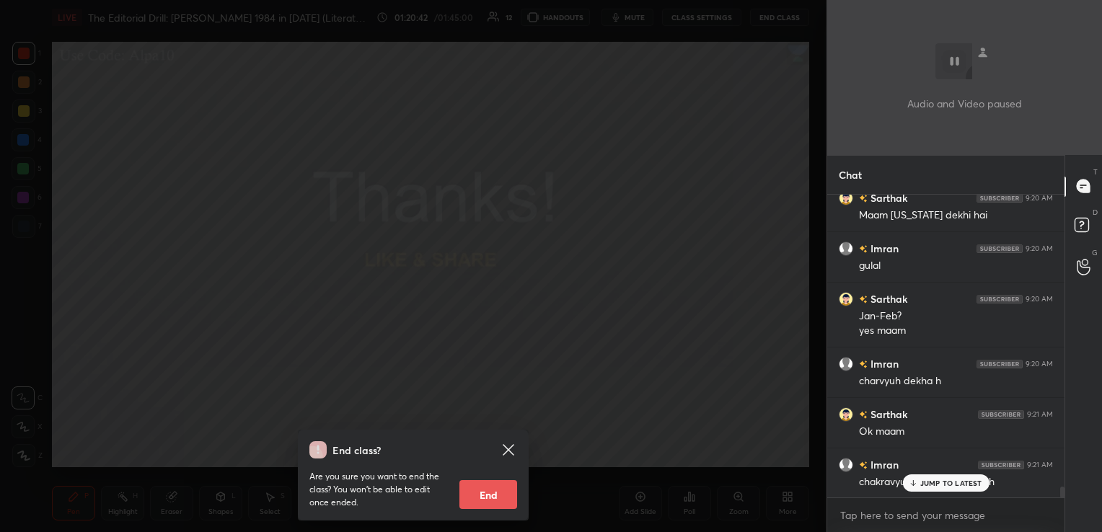
scroll to position [8526, 0]
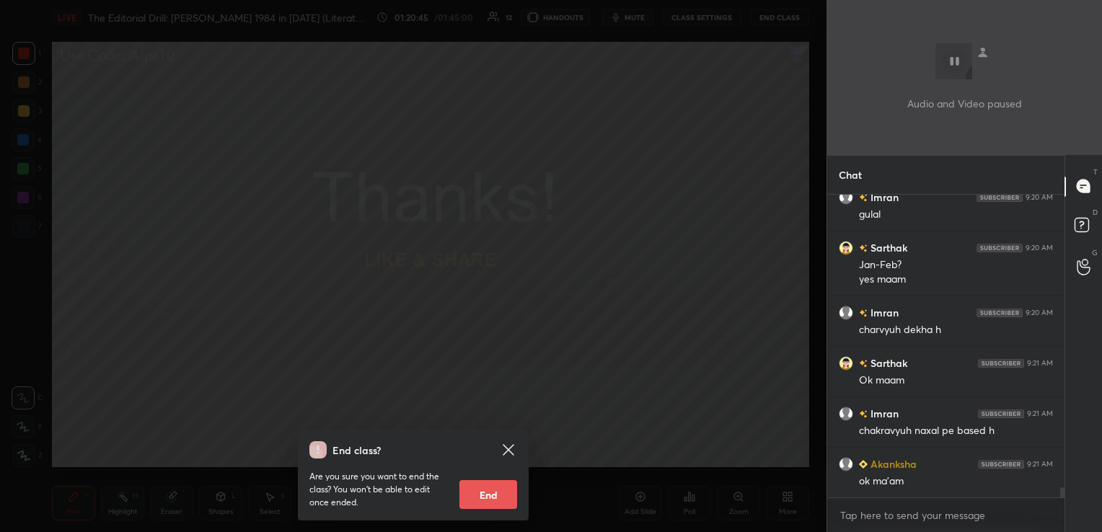
click at [475, 500] on button "End" at bounding box center [488, 494] width 58 height 29
type textarea "x"
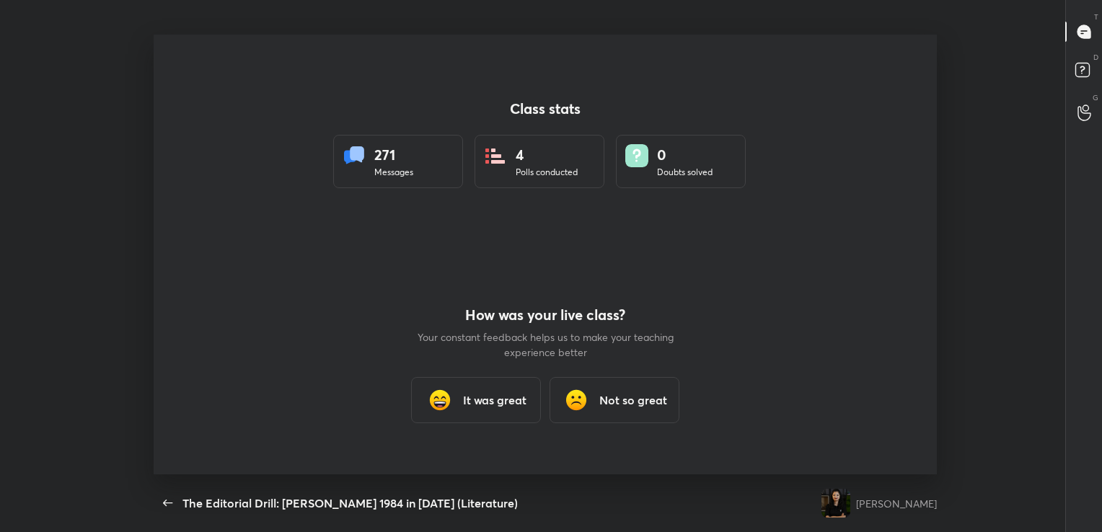
scroll to position [0, 0]
